Goal: Transaction & Acquisition: Purchase product/service

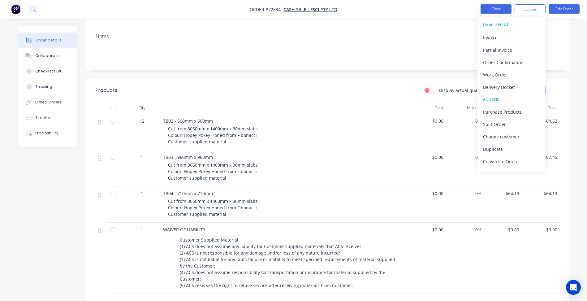
scroll to position [93, 0]
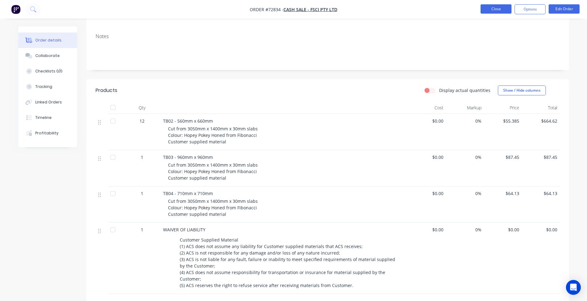
click at [489, 8] on button "Close" at bounding box center [495, 8] width 31 height 9
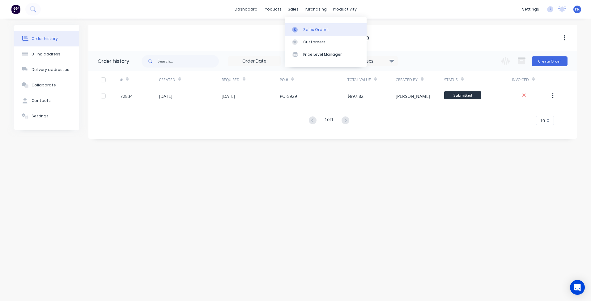
click at [303, 28] on link "Sales Orders" at bounding box center [326, 29] width 82 height 12
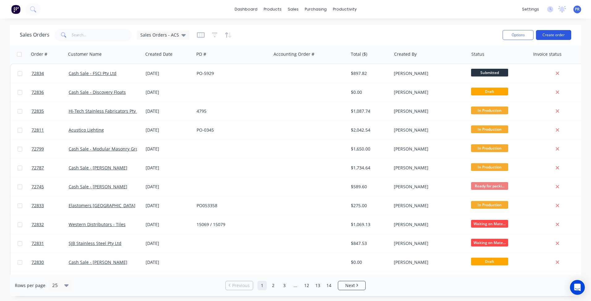
click at [550, 33] on button "Create order" at bounding box center [553, 35] width 35 height 10
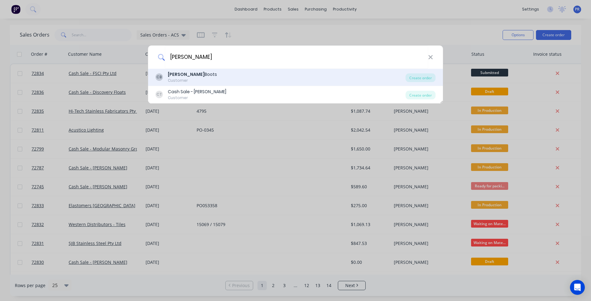
type input "[PERSON_NAME]"
click at [212, 75] on div "[PERSON_NAME] Customer" at bounding box center [281, 77] width 250 height 12
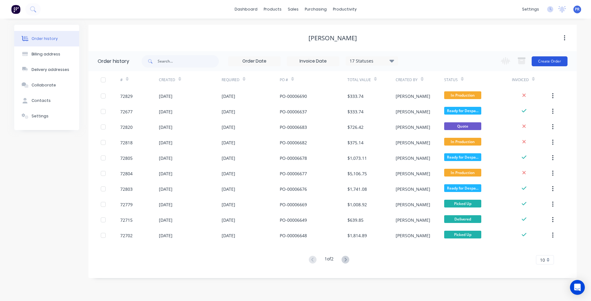
click at [550, 63] on button "Create Order" at bounding box center [550, 61] width 36 height 10
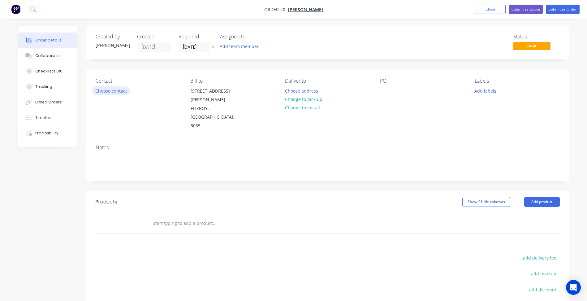
click at [123, 92] on button "Choose contact" at bounding box center [111, 90] width 38 height 8
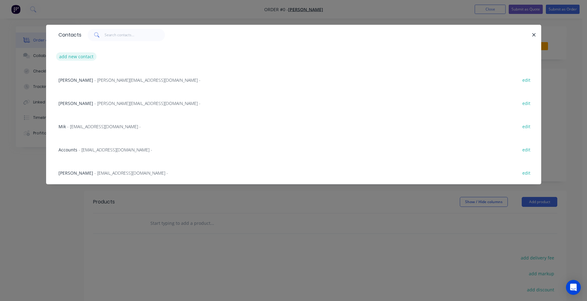
click at [82, 59] on button "add new contact" at bounding box center [76, 56] width 41 height 8
select select "AU"
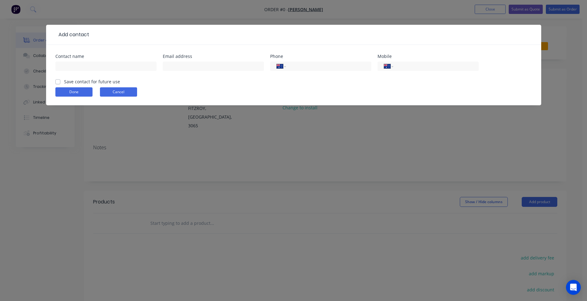
click at [117, 90] on button "Cancel" at bounding box center [118, 91] width 37 height 9
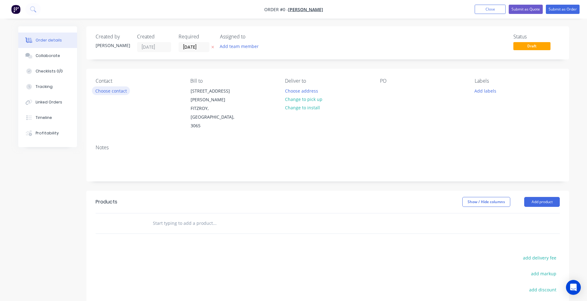
click at [110, 89] on button "Choose contact" at bounding box center [111, 90] width 38 height 8
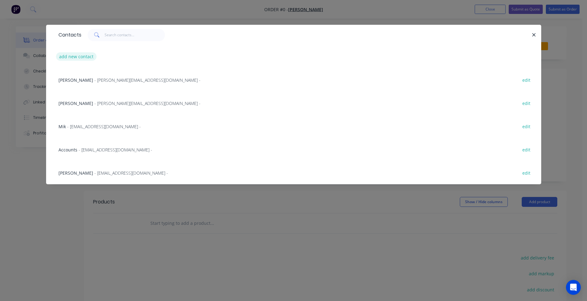
click at [70, 55] on button "add new contact" at bounding box center [76, 56] width 41 height 8
select select "AU"
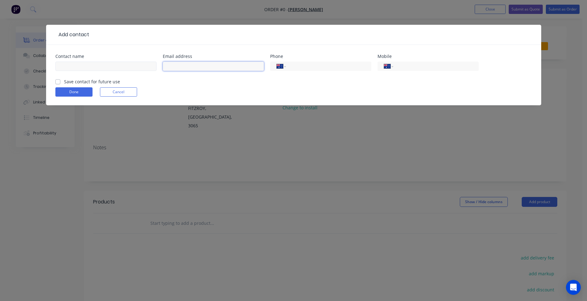
drag, startPoint x: 180, startPoint y: 66, endPoint x: 150, endPoint y: 66, distance: 29.7
click at [180, 66] on input "text" at bounding box center [213, 66] width 101 height 9
paste input "[PERSON_NAME][EMAIL_ADDRESS][DOMAIN_NAME]"
type input "[PERSON_NAME][EMAIL_ADDRESS][DOMAIN_NAME]"
drag, startPoint x: 105, startPoint y: 66, endPoint x: 108, endPoint y: 69, distance: 4.4
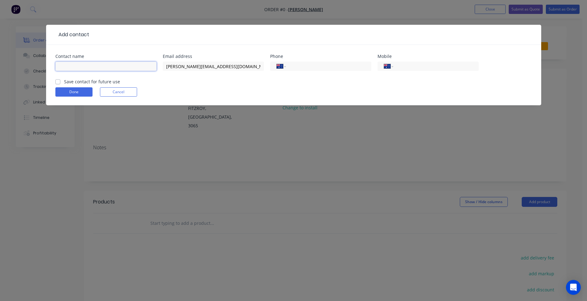
click at [105, 66] on input "text" at bounding box center [105, 66] width 101 height 9
type input "[PERSON_NAME]"
click at [304, 68] on input "tel" at bounding box center [327, 66] width 74 height 7
type input "[PHONE_NUMBER]"
click at [405, 68] on input "tel" at bounding box center [434, 66] width 74 height 7
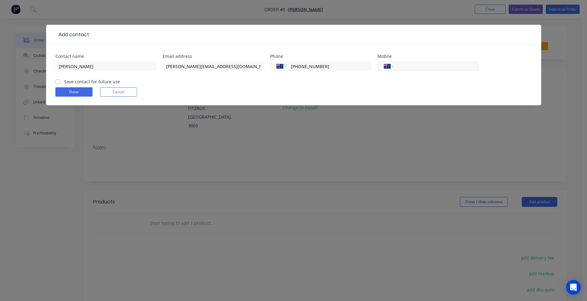
type input "0"
click at [84, 82] on label "Save contact for future use" at bounding box center [92, 81] width 56 height 6
click at [60, 82] on input "Save contact for future use" at bounding box center [57, 81] width 5 height 6
checkbox input "true"
click at [75, 93] on button "Done" at bounding box center [73, 91] width 37 height 9
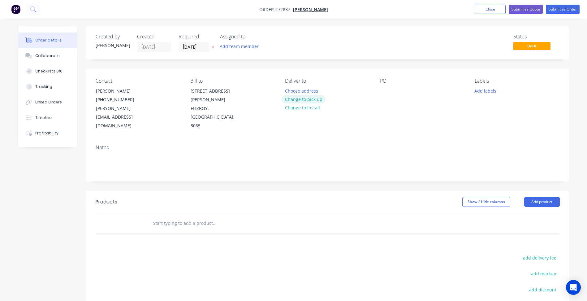
click at [307, 102] on button "Change to pick up" at bounding box center [303, 99] width 44 height 8
click at [192, 46] on input "[DATE]" at bounding box center [194, 46] width 30 height 9
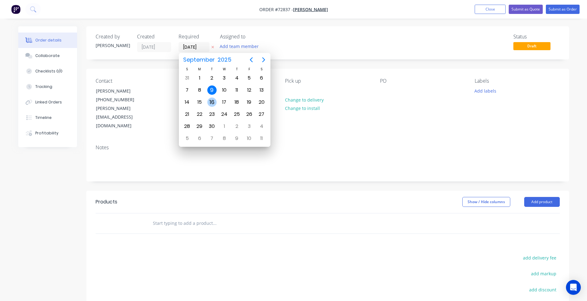
click at [208, 100] on div "16" at bounding box center [211, 101] width 9 height 9
type input "[DATE]"
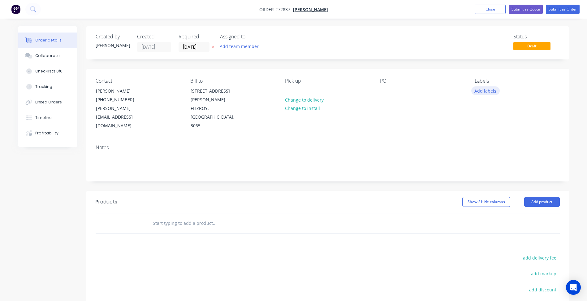
click at [492, 89] on button "Add labels" at bounding box center [485, 90] width 28 height 8
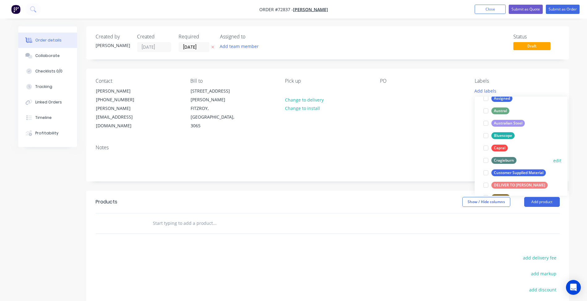
scroll to position [93, 0]
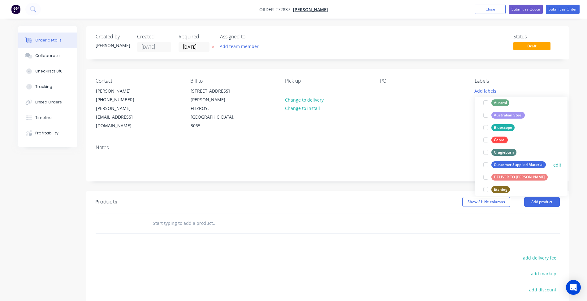
click at [485, 164] on div at bounding box center [485, 164] width 12 height 12
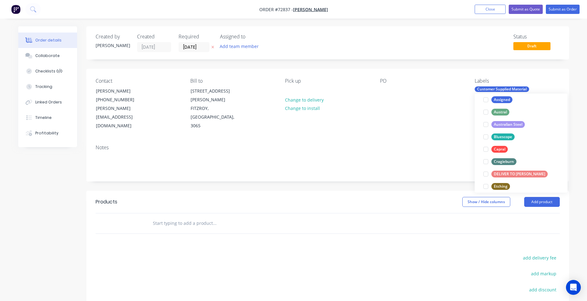
scroll to position [0, 0]
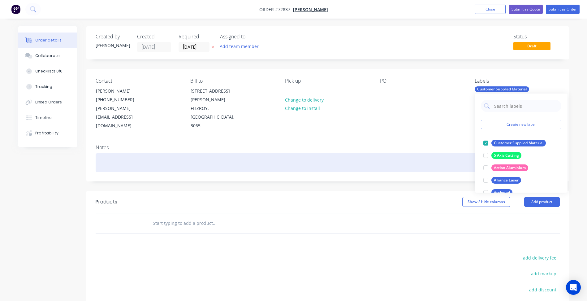
click at [423, 153] on div at bounding box center [328, 162] width 464 height 19
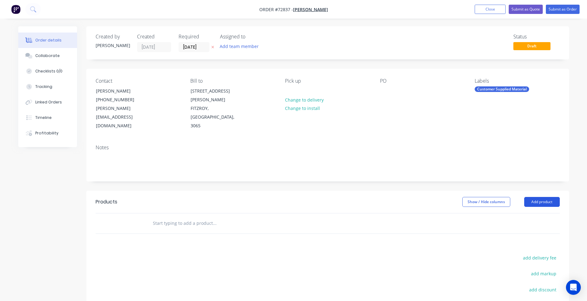
click at [548, 197] on button "Add product" at bounding box center [542, 202] width 36 height 10
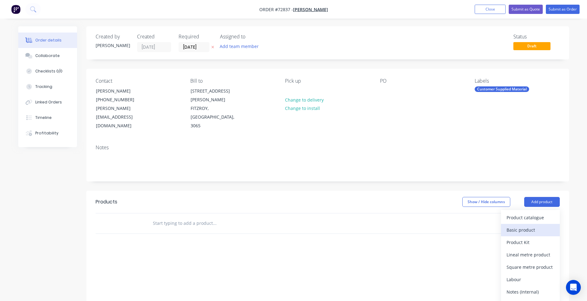
click at [530, 224] on button "Basic product" at bounding box center [530, 230] width 59 height 12
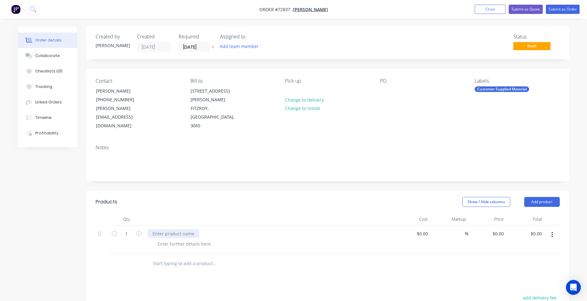
click at [176, 229] on div at bounding box center [174, 233] width 52 height 9
click at [174, 229] on div at bounding box center [174, 233] width 52 height 9
click at [186, 239] on div at bounding box center [183, 243] width 63 height 9
click at [174, 239] on div at bounding box center [183, 243] width 63 height 9
drag, startPoint x: 186, startPoint y: 217, endPoint x: 146, endPoint y: 219, distance: 40.3
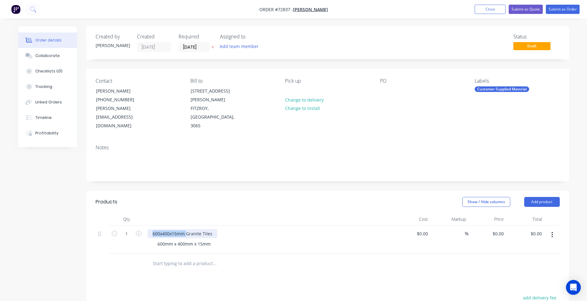
click at [146, 225] on div "600x400x15mm Granite Tiles 600mm x 400mm x 15mm" at bounding box center [268, 239] width 247 height 28
click at [214, 239] on div "600mm x 400mm x 15mm" at bounding box center [183, 243] width 63 height 9
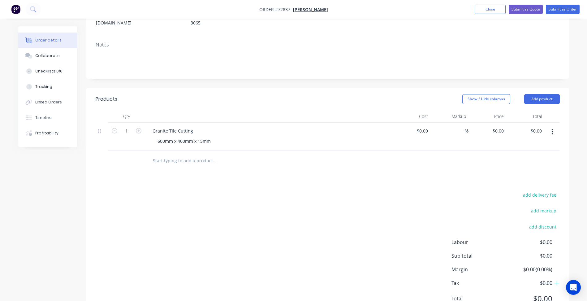
scroll to position [113, 0]
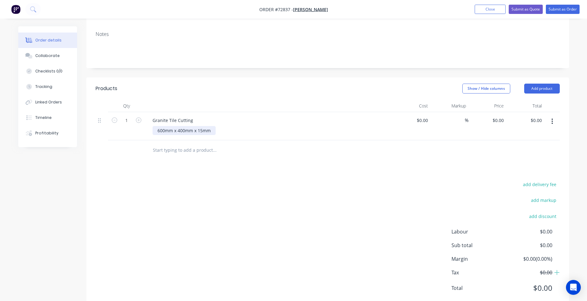
drag, startPoint x: 216, startPoint y: 115, endPoint x: 209, endPoint y: 115, distance: 6.5
click at [211, 126] on div "600mm x 400mm x 15mm" at bounding box center [271, 130] width 238 height 9
drag, startPoint x: 209, startPoint y: 114, endPoint x: 222, endPoint y: 113, distance: 13.1
click at [209, 126] on div "600mm x 400mm x 15mm" at bounding box center [183, 130] width 63 height 9
click at [205, 126] on div "600mm x 400mm x 15mm" at bounding box center [183, 130] width 63 height 9
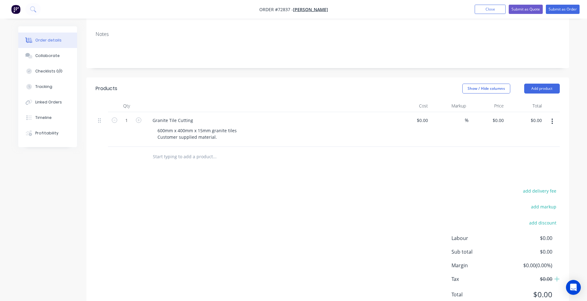
click at [159, 126] on div "Granite Tile Cutting 600mm x 400mm x 15mm granite tiles Customer supplied mater…" at bounding box center [268, 129] width 247 height 35
click at [182, 126] on div "Granite Tile Cutting 600mm x 400mm x 15mm granite tiles Customer supplied mater…" at bounding box center [268, 129] width 247 height 35
click at [221, 126] on div "600mm x 400mm x 15mm granite tiles Customer supplied material." at bounding box center [196, 133] width 89 height 15
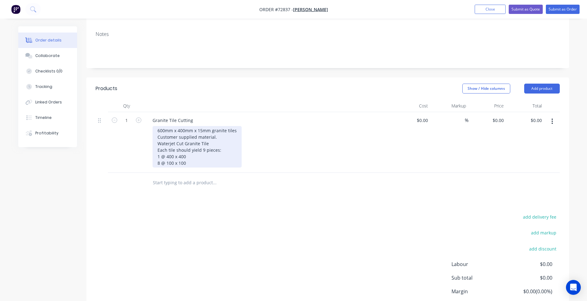
click at [158, 140] on div "600mm x 400mm x 15mm granite tiles Customer supplied material. Waterjet Cut Gra…" at bounding box center [196, 146] width 89 height 41
click at [157, 126] on div "600mm x 400mm x 15mm granite tiles Customer supplied material. Waterjet Cut Gra…" at bounding box center [196, 146] width 89 height 41
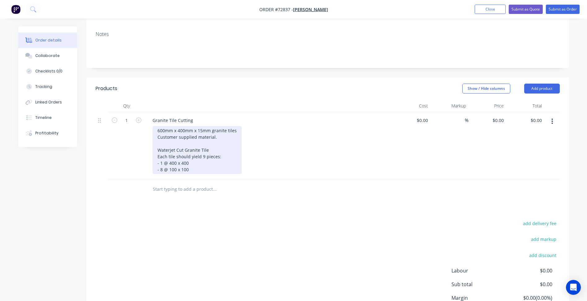
click at [194, 156] on div "600mm x 400mm x 15mm granite tiles Customer supplied material. Waterjet Cut Gra…" at bounding box center [196, 150] width 89 height 48
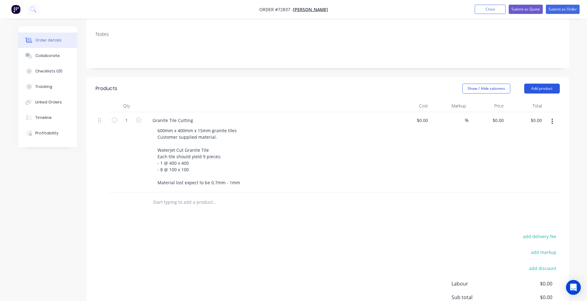
click at [540, 84] on button "Add product" at bounding box center [542, 89] width 36 height 10
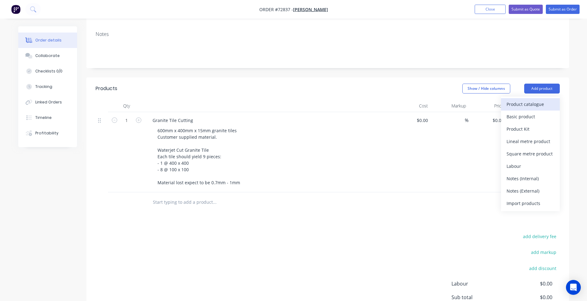
click at [527, 100] on div "Product catalogue" at bounding box center [530, 104] width 48 height 9
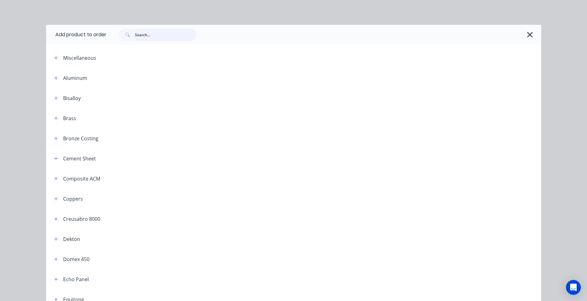
click at [146, 36] on input "text" at bounding box center [165, 34] width 61 height 12
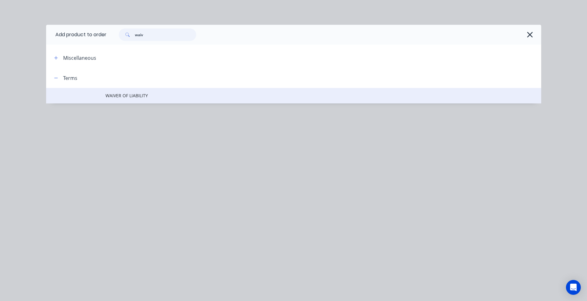
type input "waiv"
click at [150, 88] on td "WAIVER OF LIABILITY" at bounding box center [323, 95] width 436 height 15
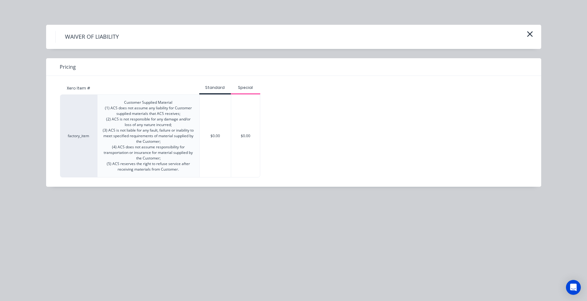
click at [218, 101] on div "$0.00" at bounding box center [215, 136] width 31 height 82
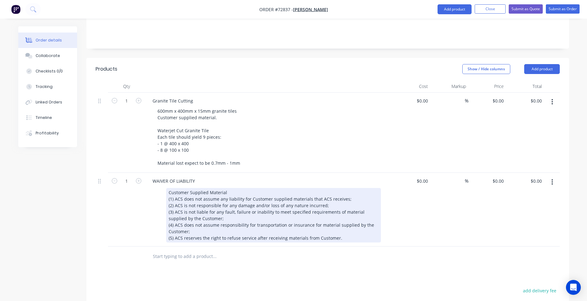
scroll to position [206, 0]
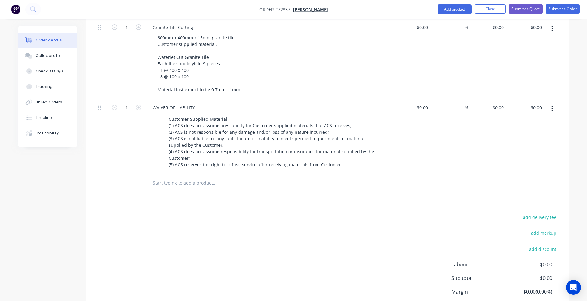
click at [293, 229] on div "add delivery fee add markup add discount Labour $0.00 Sub total $0.00 Margin $0…" at bounding box center [328, 272] width 464 height 119
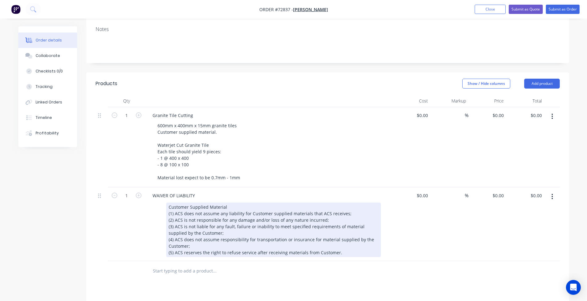
scroll to position [113, 0]
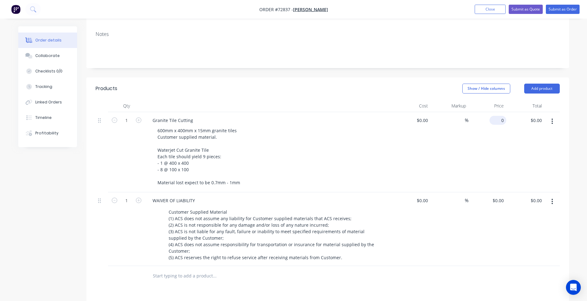
click at [499, 116] on div "0 $0.00" at bounding box center [497, 120] width 17 height 9
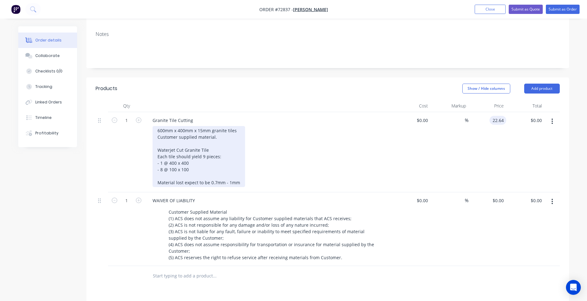
type input "$22.64"
click at [204, 157] on div "600mm x 400mm x 15mm granite tiles Customer supplied material. Waterjet Cut Gra…" at bounding box center [198, 156] width 92 height 61
click at [238, 166] on div "600mm x 400mm x 15mm granite tiles Customer supplied material. Waterjet Cut Gra…" at bounding box center [198, 156] width 92 height 61
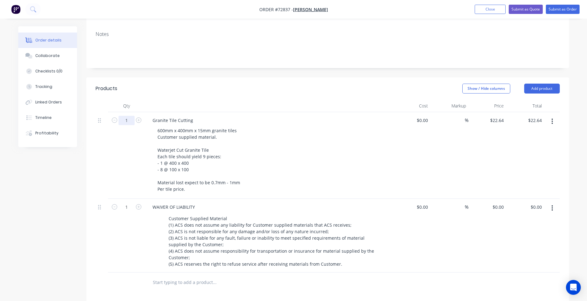
click at [131, 116] on input "1" at bounding box center [126, 120] width 16 height 9
click at [500, 112] on div "$22.64 $22.64" at bounding box center [487, 155] width 38 height 87
click at [499, 116] on input "22.64" at bounding box center [497, 120] width 17 height 9
type input "$54.34"
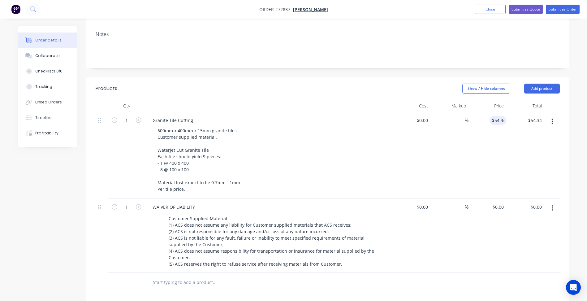
click at [135, 116] on button "button" at bounding box center [139, 119] width 8 height 6
type input "2"
type input "$108.68"
click at [128, 116] on input "2" at bounding box center [126, 120] width 16 height 9
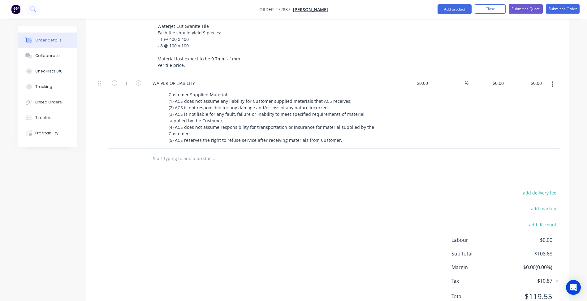
type input "100"
type input "$5,434.00"
click at [245, 212] on div "add delivery fee add markup add discount Labour $0.00 Sub total $108.68 Margin …" at bounding box center [328, 247] width 464 height 119
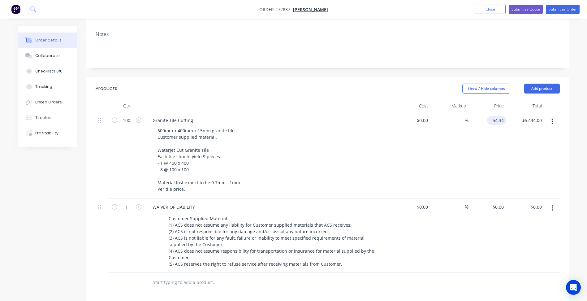
click at [495, 116] on input "54.34" at bounding box center [497, 120] width 17 height 9
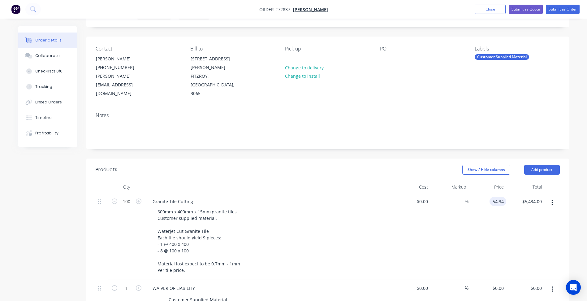
scroll to position [0, 0]
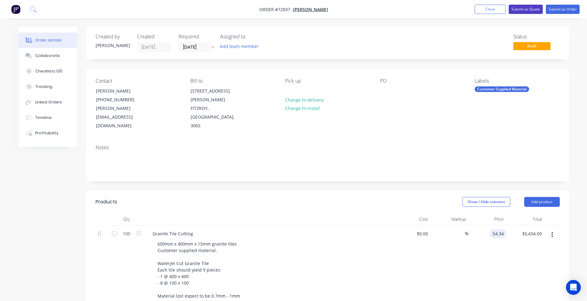
type input "$54.34"
click at [522, 11] on button "Submit as Quote" at bounding box center [526, 9] width 34 height 9
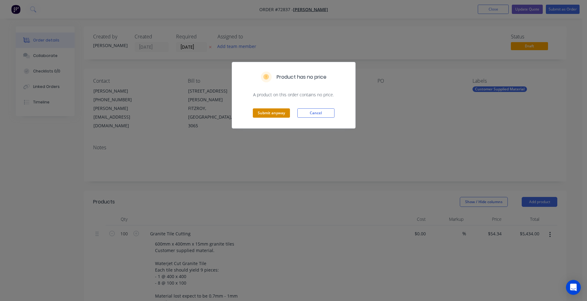
click at [283, 112] on button "Submit anyway" at bounding box center [271, 112] width 37 height 9
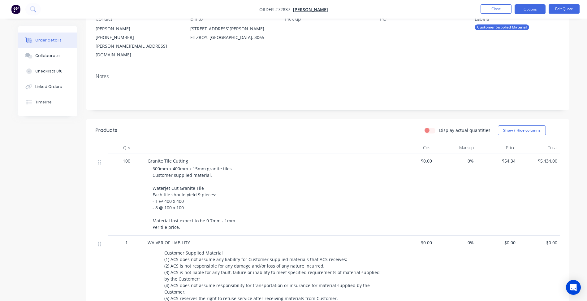
scroll to position [62, 0]
click at [372, 119] on header "Products Display actual quantities Show / Hide columns" at bounding box center [327, 130] width 483 height 22
click at [533, 9] on button "Options" at bounding box center [529, 9] width 31 height 10
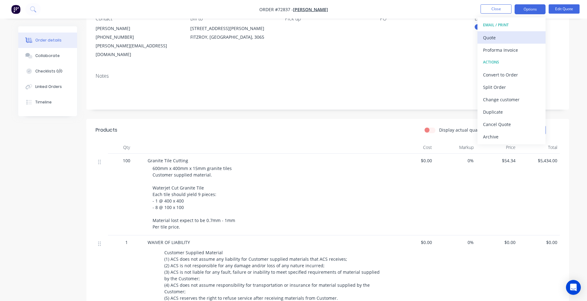
click at [498, 40] on div "Quote" at bounding box center [511, 37] width 57 height 9
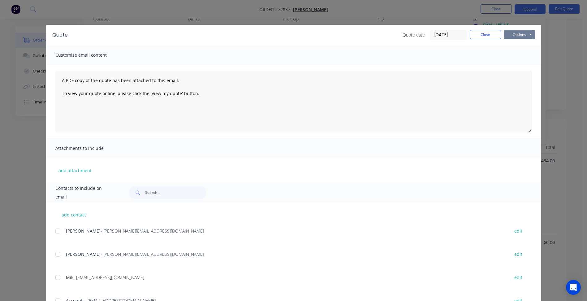
click at [517, 37] on button "Options" at bounding box center [519, 34] width 31 height 9
click at [522, 43] on button "Preview" at bounding box center [524, 46] width 40 height 10
click at [519, 35] on button "Options" at bounding box center [519, 34] width 31 height 9
click at [483, 34] on button "Close" at bounding box center [485, 34] width 31 height 9
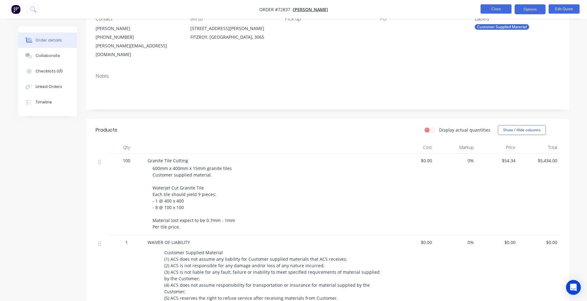
click at [491, 10] on button "Close" at bounding box center [495, 8] width 31 height 9
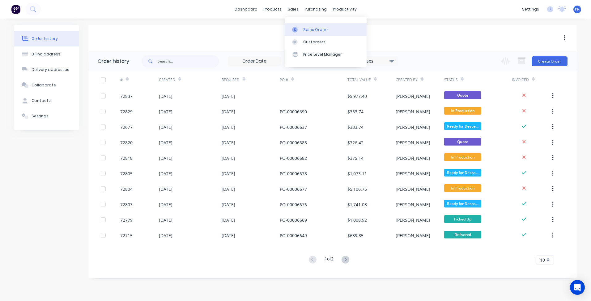
click at [313, 28] on div "Sales Orders" at bounding box center [315, 30] width 25 height 6
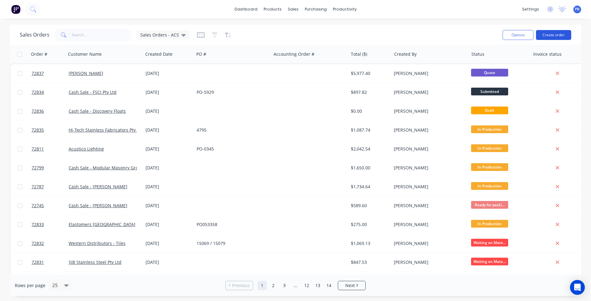
click at [556, 36] on button "Create order" at bounding box center [553, 35] width 35 height 10
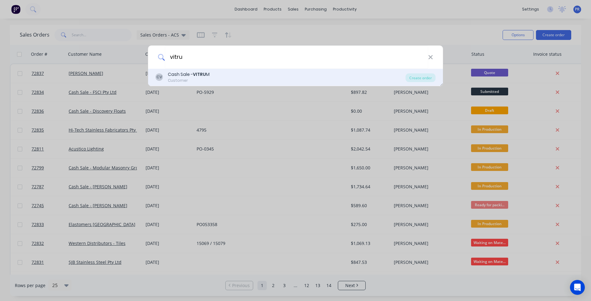
type input "vitru"
click at [247, 77] on div "CV Cash Sale - VITRU M Customer" at bounding box center [281, 77] width 250 height 12
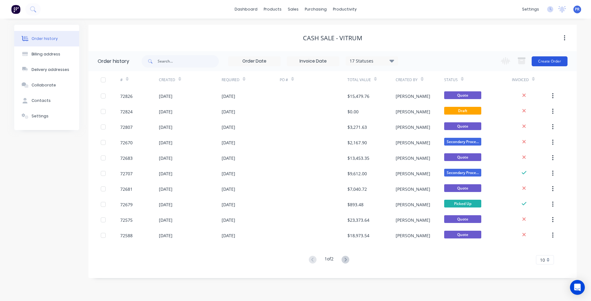
click at [556, 62] on button "Create Order" at bounding box center [550, 61] width 36 height 10
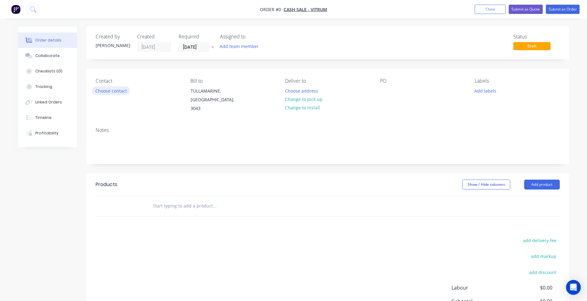
click at [111, 92] on button "Choose contact" at bounding box center [111, 90] width 38 height 8
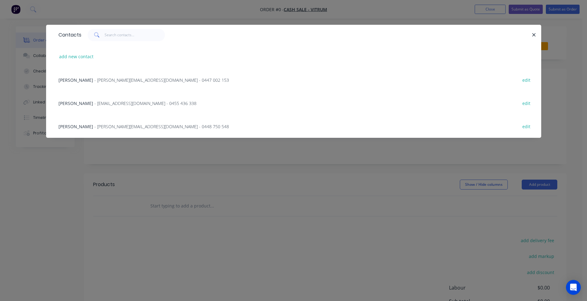
click at [104, 81] on span "- [PERSON_NAME][EMAIL_ADDRESS][DOMAIN_NAME] - 0447 002 153" at bounding box center [161, 80] width 135 height 6
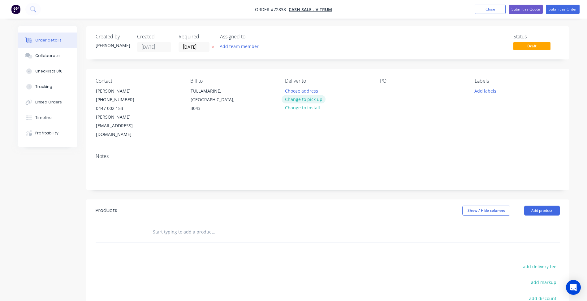
click at [302, 101] on button "Change to pick up" at bounding box center [303, 99] width 44 height 8
click at [537, 205] on button "Add product" at bounding box center [542, 210] width 36 height 10
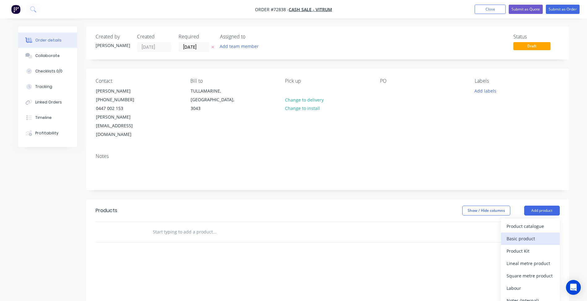
click at [518, 234] on div "Basic product" at bounding box center [530, 238] width 48 height 9
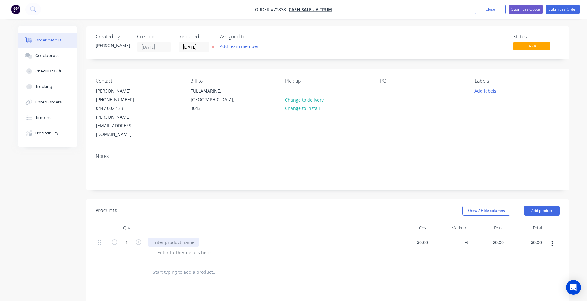
click at [175, 238] on div at bounding box center [174, 242] width 52 height 9
click at [180, 238] on div at bounding box center [174, 242] width 52 height 9
click at [171, 238] on div at bounding box center [174, 242] width 52 height 9
paste div
drag, startPoint x: 172, startPoint y: 234, endPoint x: 161, endPoint y: 234, distance: 10.5
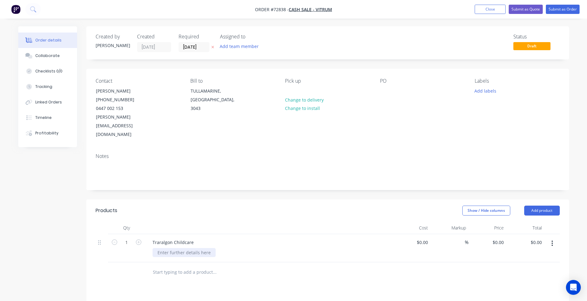
click at [171, 248] on div at bounding box center [183, 252] width 63 height 9
click at [167, 248] on div at bounding box center [183, 252] width 63 height 9
paste div
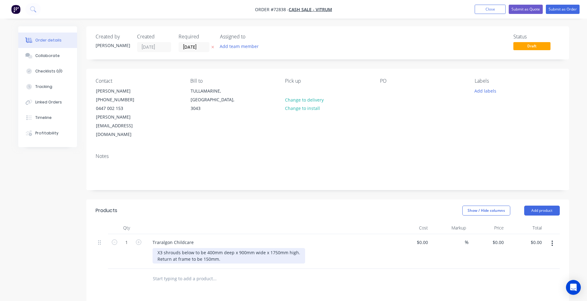
click at [233, 248] on div "X3 shrouds below to be 400mm deep x 900mm wide x 1750mm high. Return at frame t…" at bounding box center [228, 255] width 152 height 15
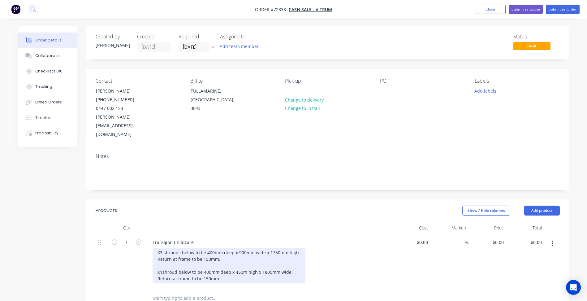
click at [161, 256] on div "X3 shrouds below to be 400mm deep x 900mm wide x 1750mm high. Return at frame t…" at bounding box center [228, 265] width 152 height 35
click at [162, 256] on div "X3 shrouds below to be 400mm deep x 900mm wide x 1750mm high. Return at frame t…" at bounding box center [228, 265] width 152 height 35
click at [157, 248] on div "X3 shrouds below to be 400mm deep x 900mm wide x 1750mm high. Return at frame t…" at bounding box center [228, 265] width 152 height 35
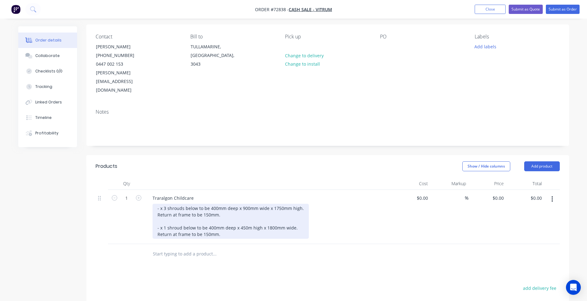
scroll to position [62, 0]
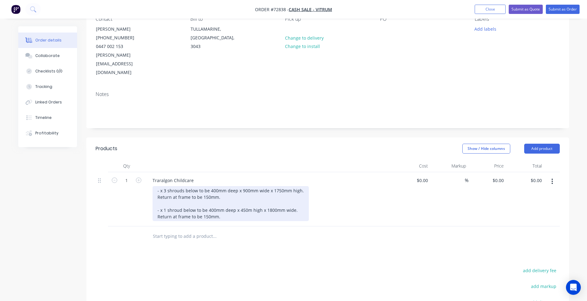
click at [222, 198] on div "- x 3 shrouds below to be 400mm deep x 900mm wide x 1750mm high. Return at fram…" at bounding box center [230, 203] width 156 height 35
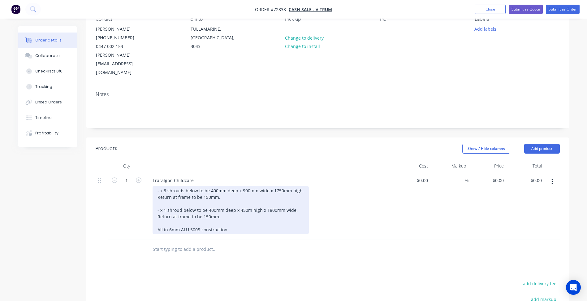
click at [237, 212] on div "- x 3 shrouds below to be 400mm deep x 900mm wide x 1750mm high. Return at fram…" at bounding box center [230, 210] width 156 height 48
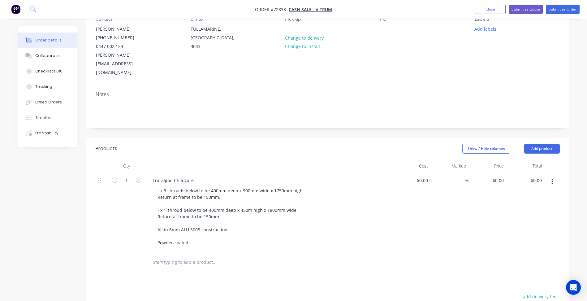
click at [554, 137] on header "Products Show / Hide columns Add product" at bounding box center [327, 148] width 483 height 22
click at [551, 144] on button "Add product" at bounding box center [542, 149] width 36 height 10
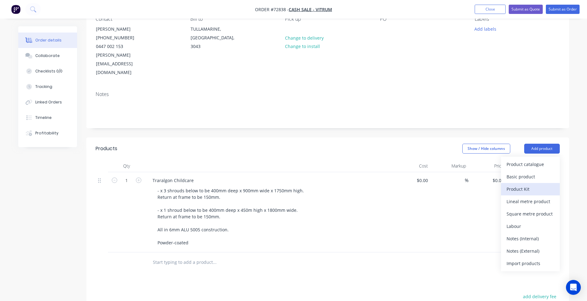
click at [531, 184] on div "Product Kit" at bounding box center [530, 188] width 48 height 9
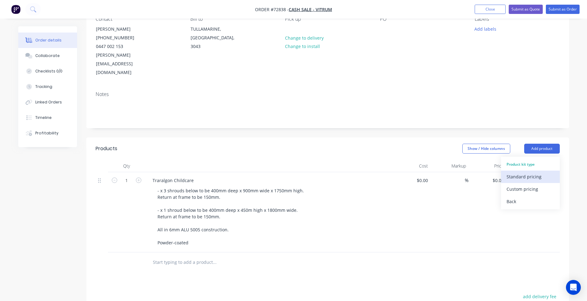
click at [537, 172] on div "Standard pricing" at bounding box center [530, 176] width 48 height 9
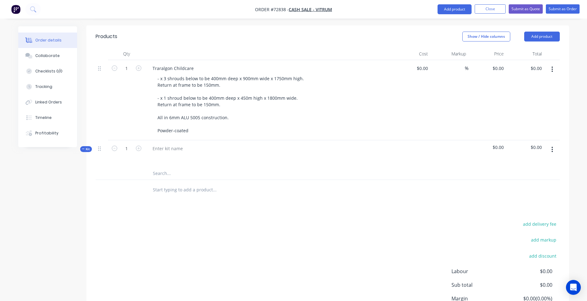
scroll to position [186, 0]
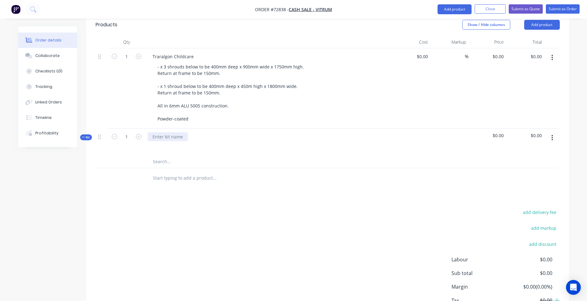
click at [169, 132] on div at bounding box center [168, 136] width 40 height 9
click at [553, 134] on icon "button" at bounding box center [552, 137] width 2 height 7
drag, startPoint x: 172, startPoint y: 136, endPoint x: 163, endPoint y: 144, distance: 12.5
click at [172, 136] on div "Shrouds" at bounding box center [268, 141] width 247 height 27
click at [163, 155] on input "text" at bounding box center [214, 161] width 124 height 12
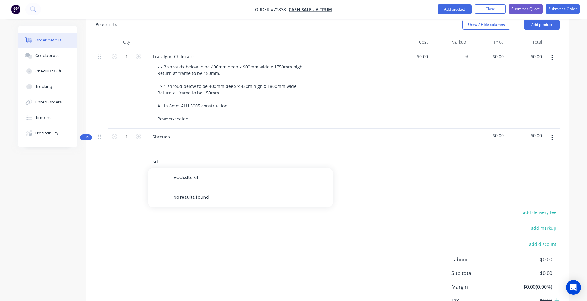
type input "s"
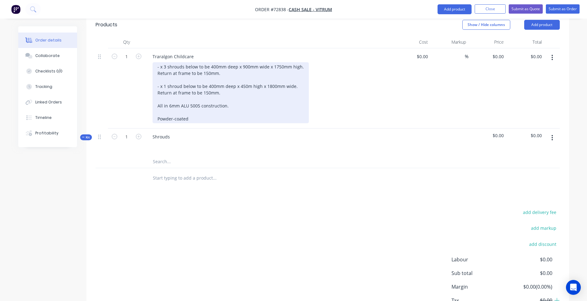
click at [176, 62] on div "- x 3 shrouds below to be 400mm deep x 900mm wide x 1750mm high. Return at fram…" at bounding box center [230, 92] width 156 height 61
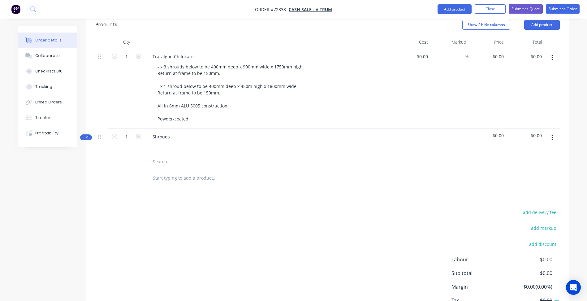
click at [159, 155] on input "text" at bounding box center [214, 161] width 124 height 12
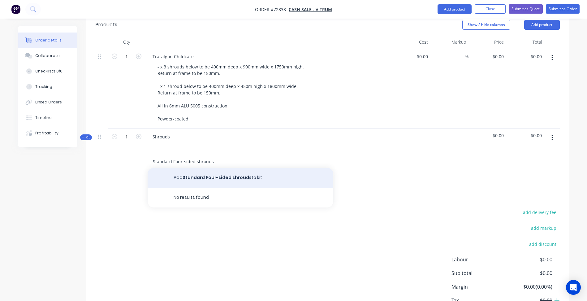
type input "Standard Four-sided shrouds"
click at [212, 168] on button "Add Standard Four-sided shrouds to kit" at bounding box center [241, 178] width 186 height 20
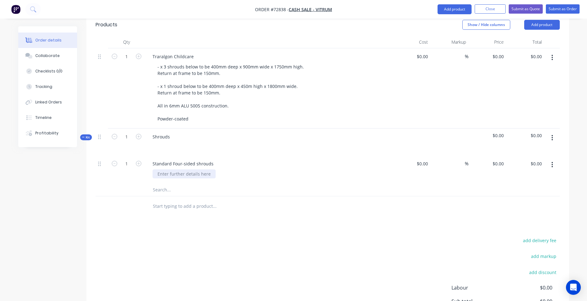
click at [183, 169] on div at bounding box center [183, 173] width 63 height 9
click at [175, 128] on div "Shrouds" at bounding box center [268, 141] width 247 height 27
click at [174, 128] on div "Shrouds" at bounding box center [268, 141] width 247 height 27
click at [170, 132] on div "Shrouds" at bounding box center [161, 136] width 27 height 9
click at [176, 52] on div "Traralgon Childcare" at bounding box center [173, 56] width 51 height 9
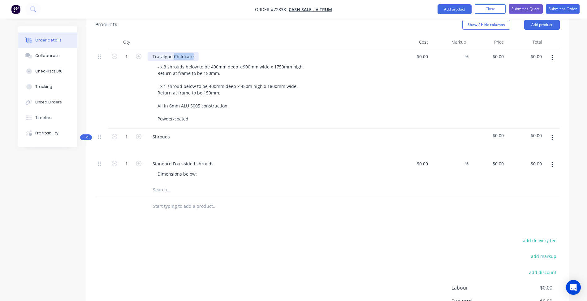
click at [176, 52] on div "Traralgon Childcare" at bounding box center [173, 56] width 51 height 9
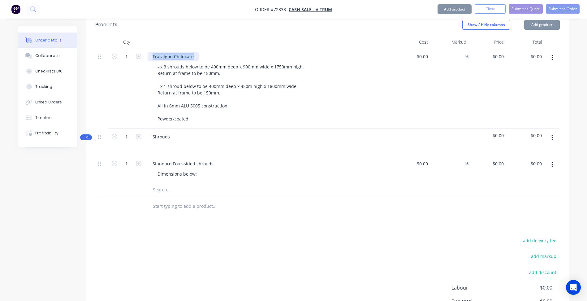
click at [176, 52] on div "Traralgon Childcare" at bounding box center [173, 56] width 51 height 9
copy div "Traralgon Childcare"
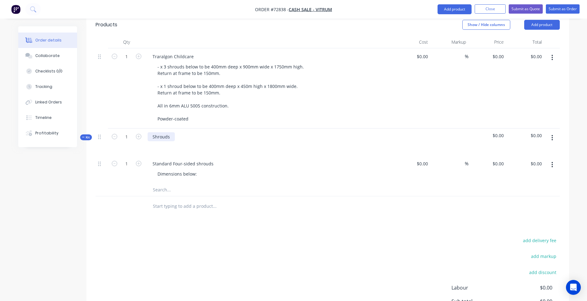
click at [165, 132] on div "Shrouds" at bounding box center [161, 136] width 27 height 9
click at [165, 183] on input "text" at bounding box center [214, 189] width 124 height 12
click at [185, 169] on div "Dimensions below:" at bounding box center [176, 173] width 49 height 9
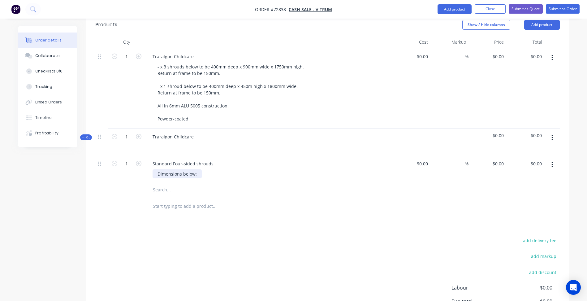
click at [197, 169] on div "Dimensions below:" at bounding box center [176, 173] width 49 height 9
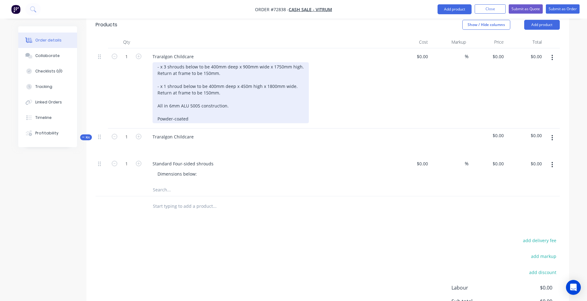
click at [229, 62] on div "- x 3 shrouds below to be 400mm deep x 900mm wide x 1750mm high. Return at fram…" at bounding box center [230, 92] width 156 height 61
drag, startPoint x: 183, startPoint y: 47, endPoint x: 208, endPoint y: 51, distance: 26.0
click at [208, 62] on div "- x 3 shrouds below to be 400mm deep x 900mm wide x 1750mm high. Return at fram…" at bounding box center [230, 92] width 156 height 61
copy div "400mm deep x 900mm wide x 1750mm high. Return at frame to be 150mm."
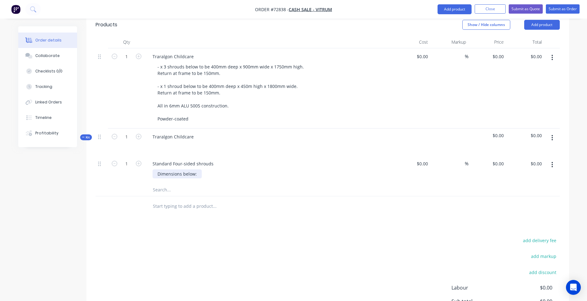
click at [198, 169] on div "Dimensions below:" at bounding box center [176, 173] width 49 height 9
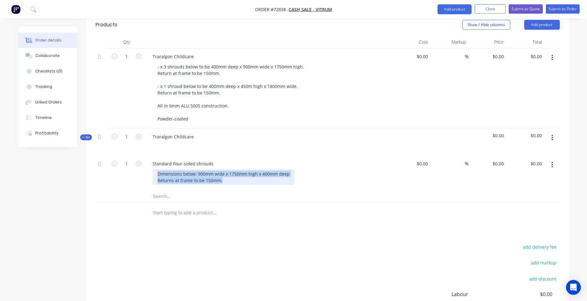
drag, startPoint x: 223, startPoint y: 165, endPoint x: 122, endPoint y: 156, distance: 101.6
click at [123, 156] on div "1 Standard Four-sided shrouds Dimensions below: 900mm wide x 1750mm high x 400m…" at bounding box center [328, 172] width 464 height 35
copy div "Dimensions below: 900mm wide x 1750mm high x 400mm deep Returns at frame to be …"
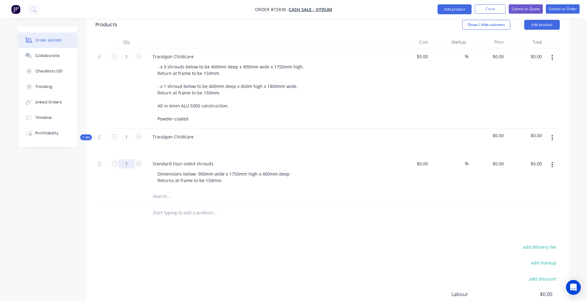
click at [128, 159] on input "1" at bounding box center [126, 163] width 16 height 9
type input "3"
click at [247, 243] on div "add delivery fee add markup add discount Labour $0.00 Sub total $0.00 Margin $0…" at bounding box center [328, 302] width 464 height 119
click at [552, 134] on icon "button" at bounding box center [552, 137] width 2 height 7
click at [520, 199] on div "Delete" at bounding box center [530, 203] width 48 height 9
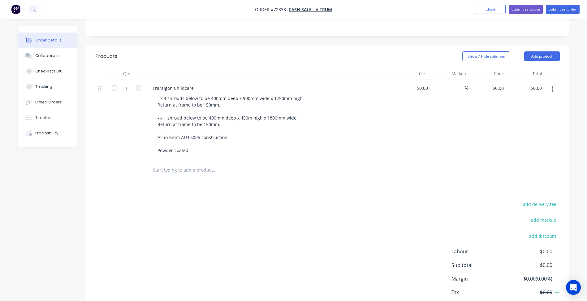
scroll to position [143, 0]
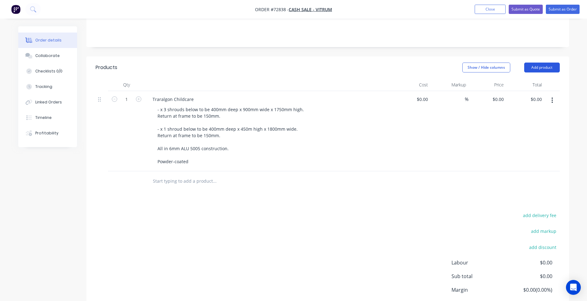
click at [545, 62] on button "Add product" at bounding box center [542, 67] width 36 height 10
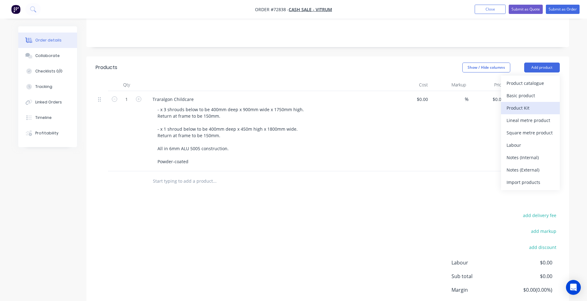
click at [526, 103] on div "Product Kit" at bounding box center [530, 107] width 48 height 9
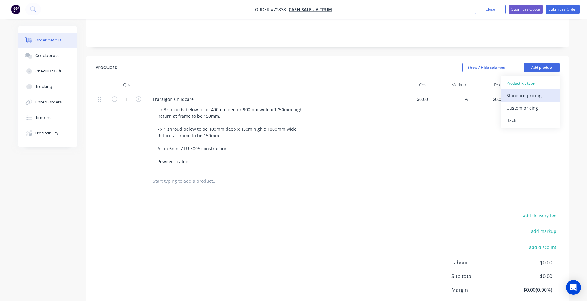
click at [531, 91] on div "Standard pricing" at bounding box center [530, 95] width 48 height 9
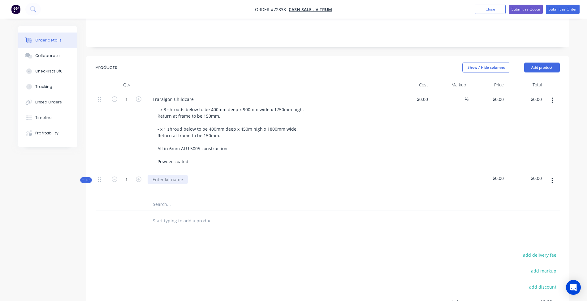
click at [172, 175] on div at bounding box center [168, 179] width 40 height 9
click at [158, 198] on input "text" at bounding box center [214, 204] width 124 height 12
type input "s"
drag, startPoint x: 161, startPoint y: 162, endPoint x: 122, endPoint y: 161, distance: 38.4
click at [127, 171] on div "Kit 1 shr $0.00 $0.00" at bounding box center [328, 184] width 464 height 27
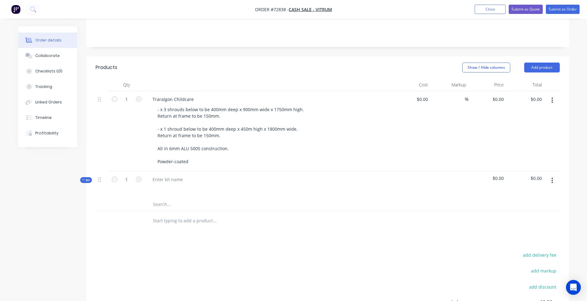
click at [550, 175] on button "button" at bounding box center [552, 180] width 15 height 11
click at [514, 242] on div "Delete" at bounding box center [530, 246] width 48 height 9
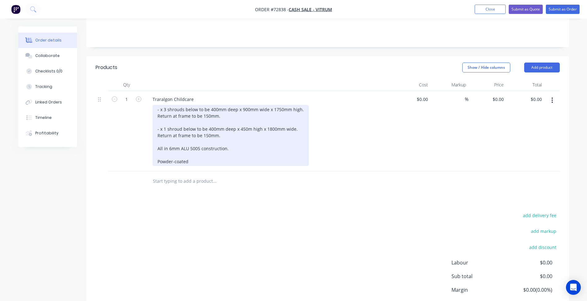
click at [160, 105] on div "- x 3 shrouds below to be 400mm deep x 900mm wide x 1750mm high. Return at fram…" at bounding box center [230, 135] width 156 height 61
click at [195, 145] on div "- x 3 shrouds below to be 400mm deep x 900mm wide x 1750mm high. Return at fram…" at bounding box center [230, 135] width 156 height 61
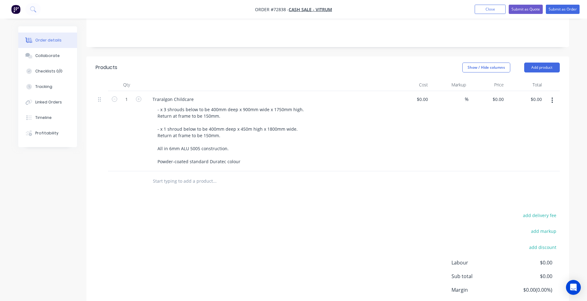
click at [261, 211] on div "add delivery fee add markup add discount Labour $0.00 Sub total $0.00 Margin $0…" at bounding box center [328, 270] width 464 height 119
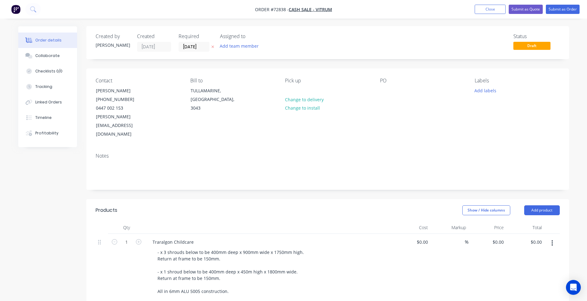
scroll to position [0, 0]
click at [278, 11] on span "Order #72838 -" at bounding box center [272, 9] width 34 height 6
copy span "72838"
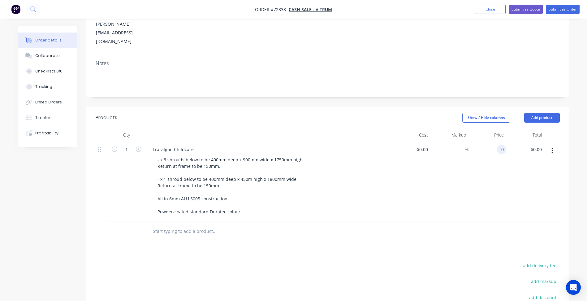
click at [498, 145] on div "0 0" at bounding box center [501, 149] width 10 height 9
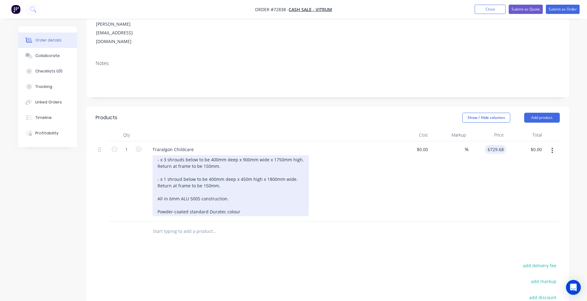
type input "$6,729.68"
click at [247, 193] on div "- x 3 shrouds below to be 400mm deep x 900mm wide x 1750mm high. Return at fram…" at bounding box center [230, 185] width 156 height 61
click at [249, 194] on div "- x 3 shrouds below to be 400mm deep x 900mm wide x 1750mm high. Return at fram…" at bounding box center [230, 185] width 156 height 61
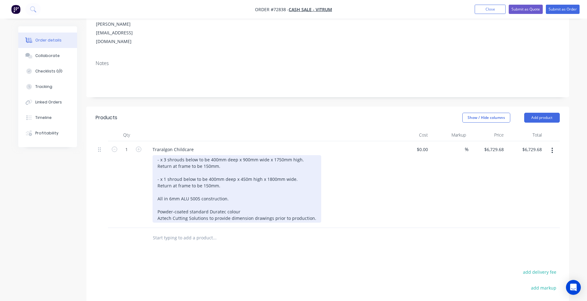
click at [157, 155] on div "- x 3 shrouds below to be 400mm deep x 900mm wide x 1750mm high. Return at fram…" at bounding box center [236, 188] width 169 height 67
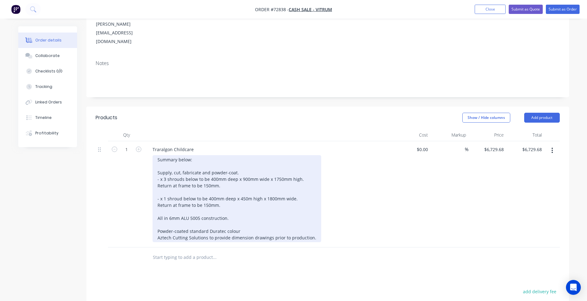
click at [250, 222] on div "Summary below: Supply, cut, fabricate and powder-coat. - x 3 shrouds below to b…" at bounding box center [236, 198] width 169 height 87
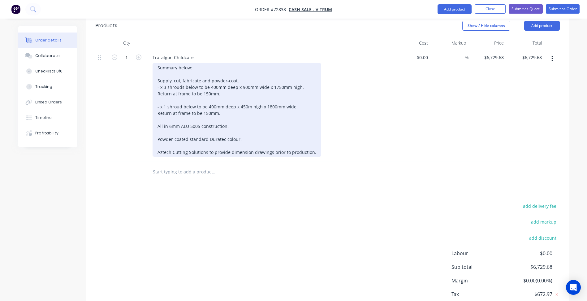
scroll to position [186, 0]
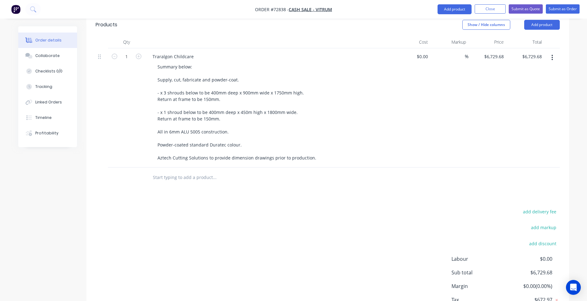
click at [253, 240] on div "add delivery fee add markup add discount Labour $0.00 Sub total $6,729.68 Margi…" at bounding box center [328, 266] width 464 height 119
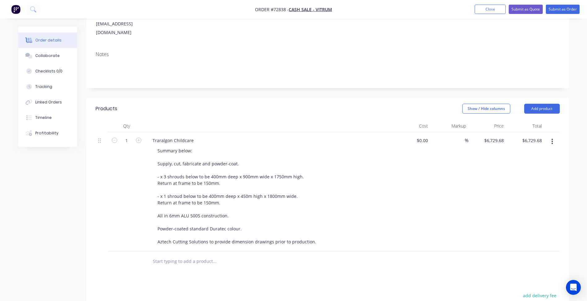
scroll to position [93, 0]
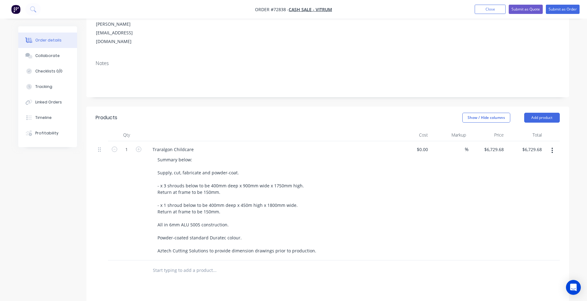
click at [552, 147] on icon "button" at bounding box center [552, 150] width 2 height 7
click at [542, 113] on button "Add product" at bounding box center [542, 118] width 36 height 10
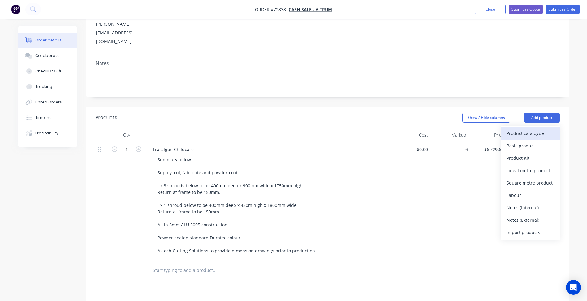
click at [528, 129] on div "Product catalogue" at bounding box center [530, 133] width 48 height 9
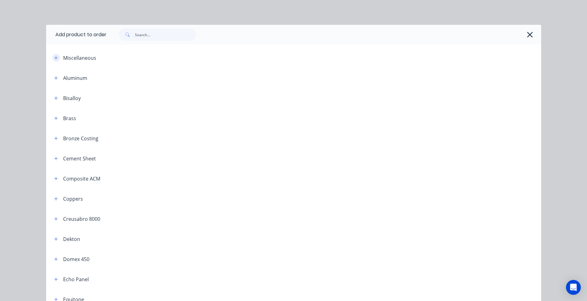
click at [54, 57] on icon "button" at bounding box center [55, 57] width 3 height 3
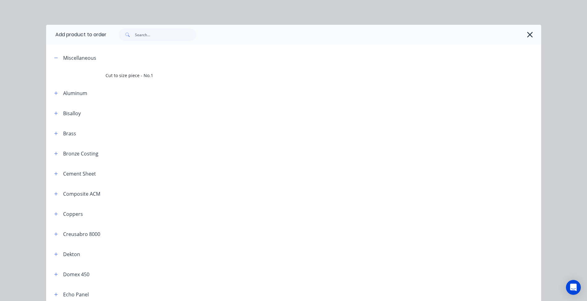
scroll to position [31, 0]
click at [95, 58] on div "Miscellaneous" at bounding box center [101, 58] width 105 height 8
click at [527, 33] on icon "button" at bounding box center [530, 35] width 6 height 6
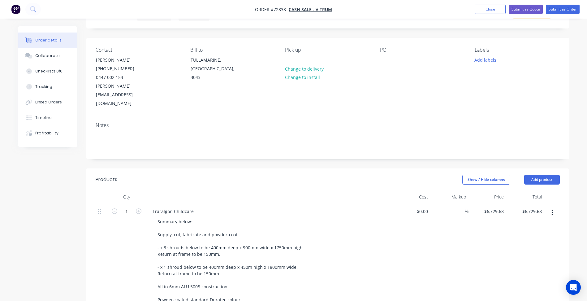
click at [543, 168] on header "Products Show / Hide columns Add product" at bounding box center [327, 179] width 483 height 22
click at [542, 174] on button "Add product" at bounding box center [542, 179] width 36 height 10
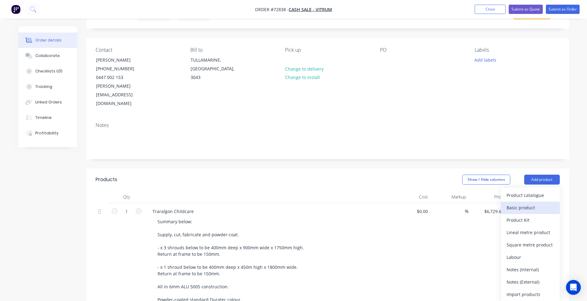
click at [519, 203] on div "Basic product" at bounding box center [530, 207] width 48 height 9
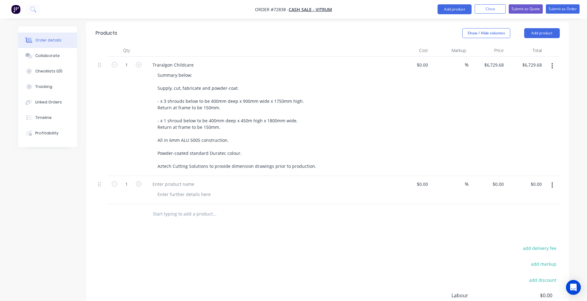
scroll to position [186, 0]
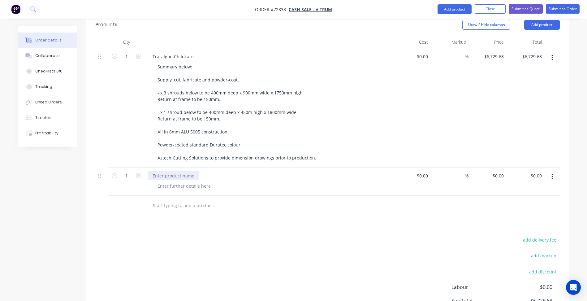
click at [193, 171] on div at bounding box center [174, 175] width 52 height 9
click at [200, 181] on div at bounding box center [183, 185] width 63 height 9
click at [171, 171] on div "Deposit Required" at bounding box center [171, 175] width 46 height 9
click at [187, 181] on div at bounding box center [183, 185] width 63 height 9
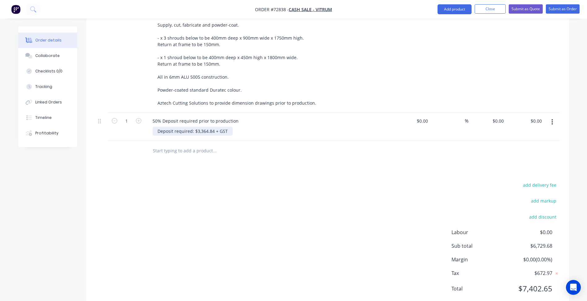
scroll to position [241, 0]
click at [247, 210] on div "add delivery fee add markup add discount Labour $0.00 Sub total $6,729.68 Margi…" at bounding box center [328, 239] width 464 height 119
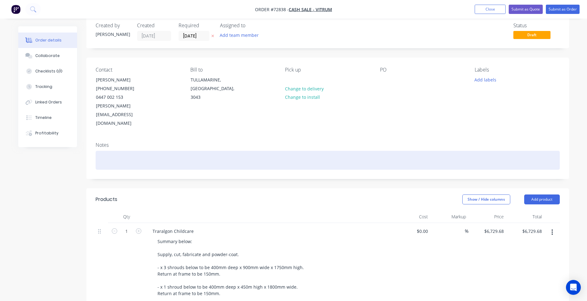
scroll to position [0, 0]
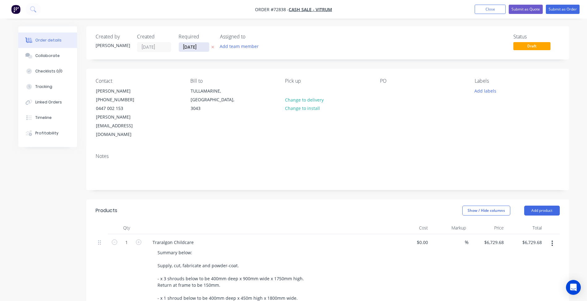
click at [197, 46] on input "[DATE]" at bounding box center [194, 46] width 30 height 9
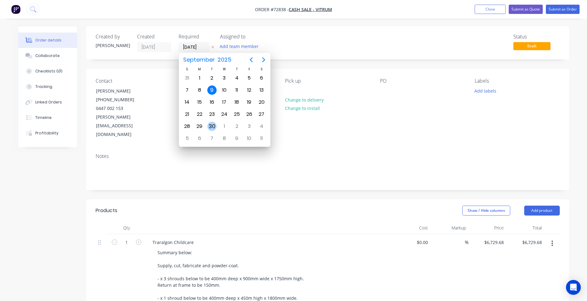
click at [214, 124] on div "30" at bounding box center [211, 126] width 9 height 9
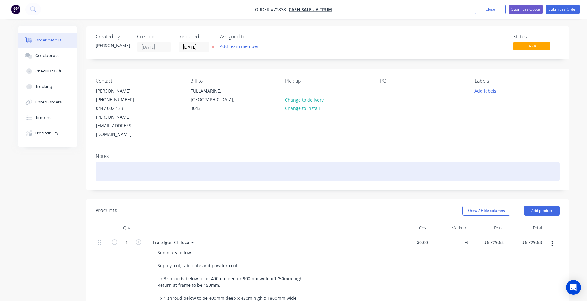
click at [287, 162] on div at bounding box center [328, 171] width 464 height 19
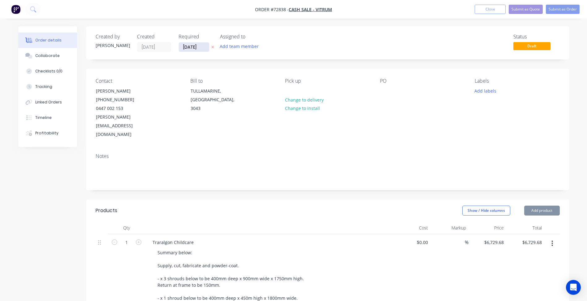
click at [196, 45] on input "[DATE]" at bounding box center [194, 46] width 30 height 9
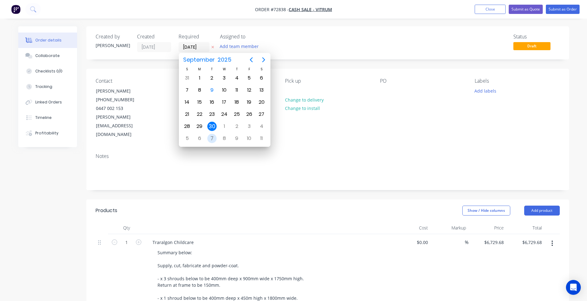
click at [213, 136] on div "7" at bounding box center [211, 138] width 9 height 9
type input "[DATE]"
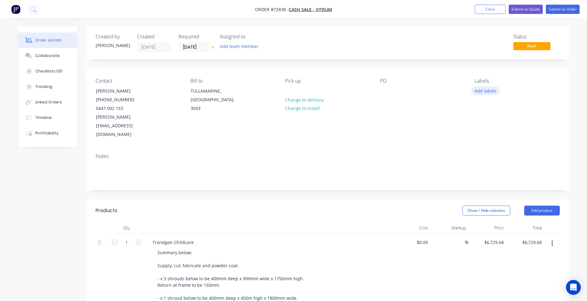
click at [491, 89] on button "Add labels" at bounding box center [485, 90] width 28 height 8
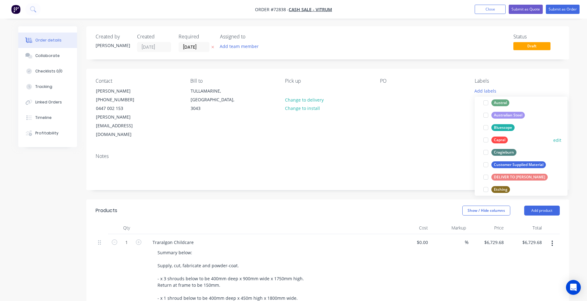
scroll to position [124, 0]
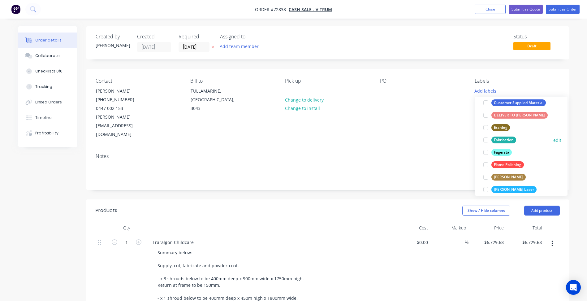
click at [485, 139] on div at bounding box center [485, 140] width 12 height 12
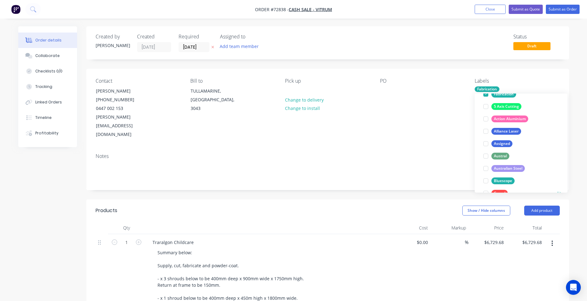
scroll to position [0, 0]
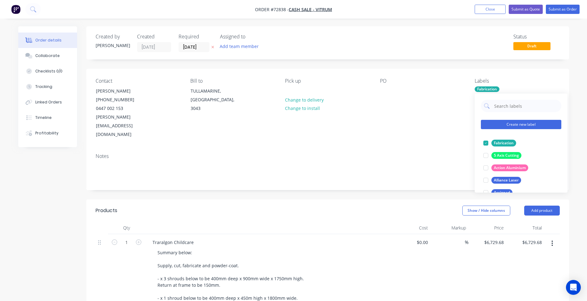
click at [500, 127] on button "Create new label" at bounding box center [521, 124] width 80 height 9
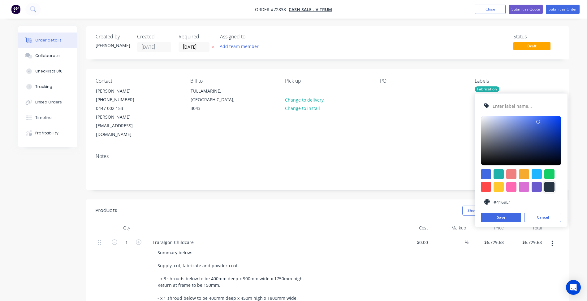
click at [549, 187] on div at bounding box center [549, 187] width 10 height 10
type input "#273444"
click at [515, 109] on input "text" at bounding box center [525, 106] width 66 height 12
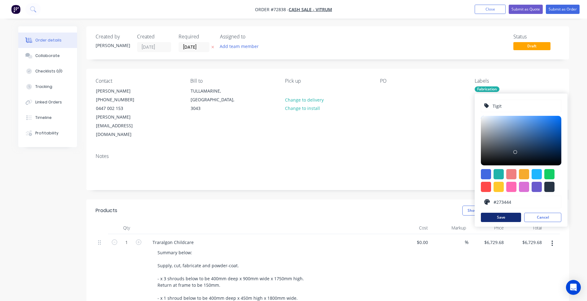
type input "Tigit"
click at [506, 217] on button "Save" at bounding box center [501, 217] width 40 height 9
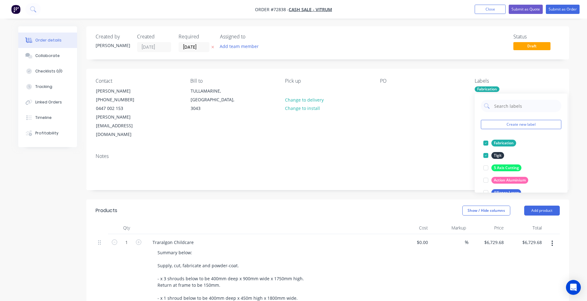
scroll to position [93, 0]
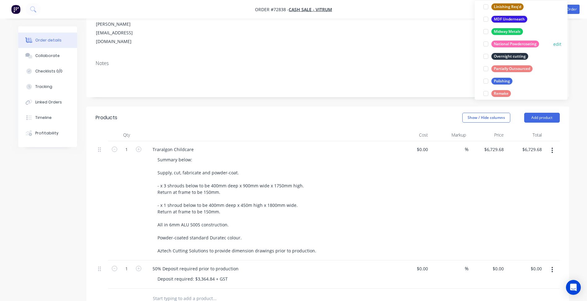
click at [485, 45] on div at bounding box center [485, 44] width 12 height 12
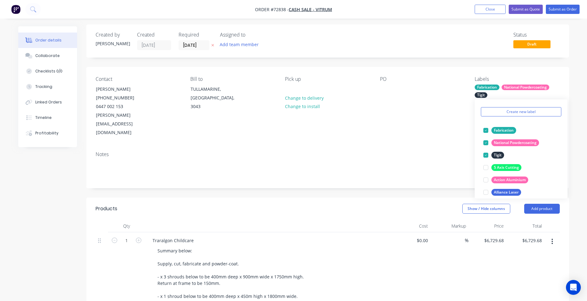
scroll to position [0, 0]
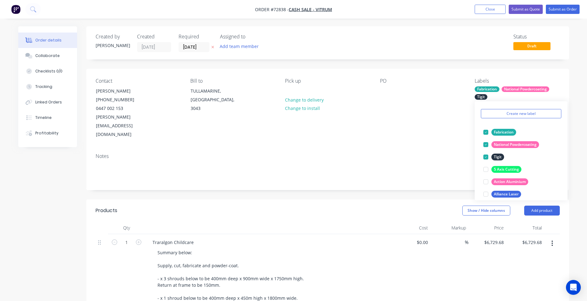
click at [436, 114] on div "PO" at bounding box center [422, 108] width 85 height 61
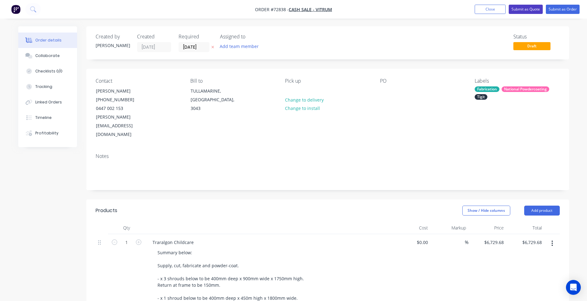
click at [528, 10] on button "Submit as Quote" at bounding box center [526, 9] width 34 height 9
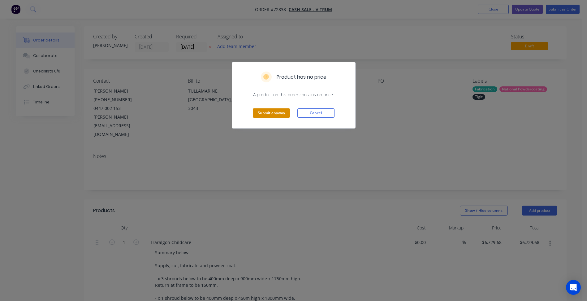
click at [273, 114] on button "Submit anyway" at bounding box center [271, 112] width 37 height 9
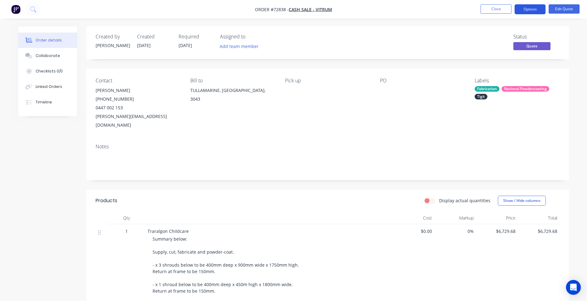
click at [524, 10] on button "Options" at bounding box center [529, 9] width 31 height 10
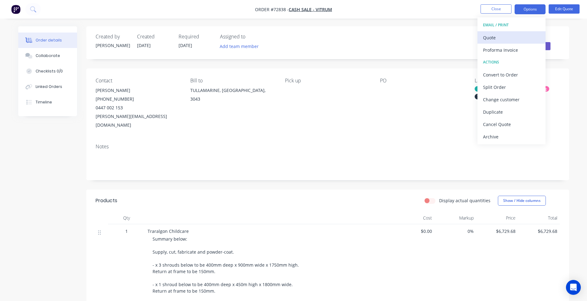
click at [488, 40] on div "Quote" at bounding box center [511, 37] width 57 height 9
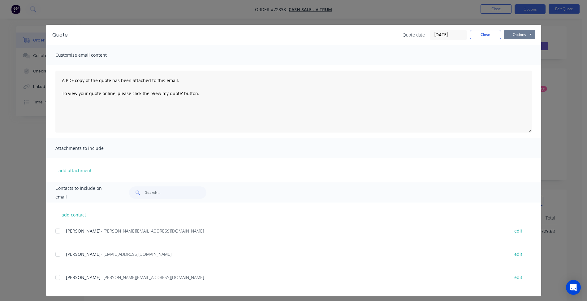
click at [523, 34] on button "Options" at bounding box center [519, 34] width 31 height 9
click at [518, 43] on button "Preview" at bounding box center [524, 46] width 40 height 10
click at [489, 36] on button "Close" at bounding box center [485, 34] width 31 height 9
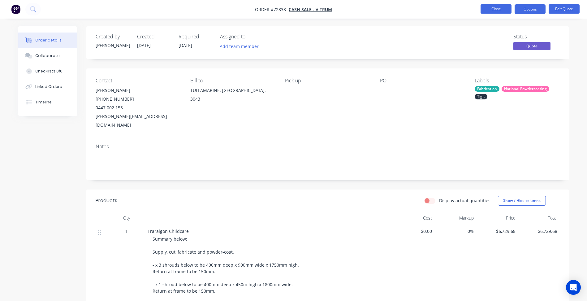
click at [498, 6] on button "Close" at bounding box center [495, 8] width 31 height 9
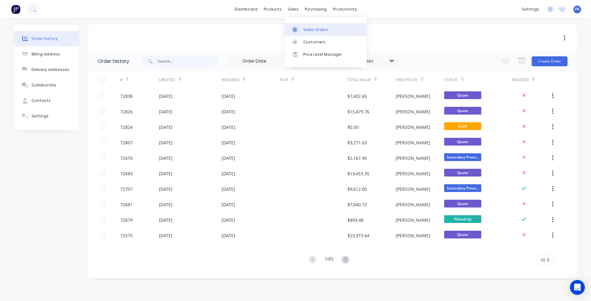
click at [303, 25] on link "Sales Orders" at bounding box center [326, 29] width 82 height 12
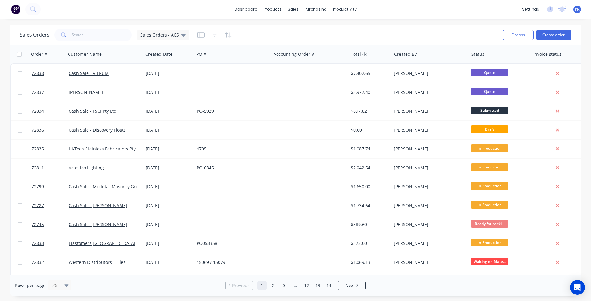
click at [561, 42] on div "Sales Orders Sales Orders - ACS Options Create order" at bounding box center [296, 35] width 572 height 20
click at [556, 37] on button "Create order" at bounding box center [553, 35] width 35 height 10
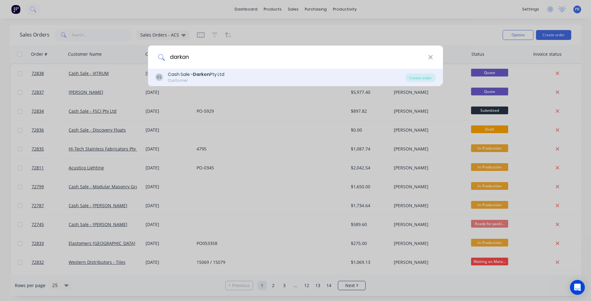
type input "darkon"
click at [207, 82] on div "Customer" at bounding box center [196, 81] width 57 height 6
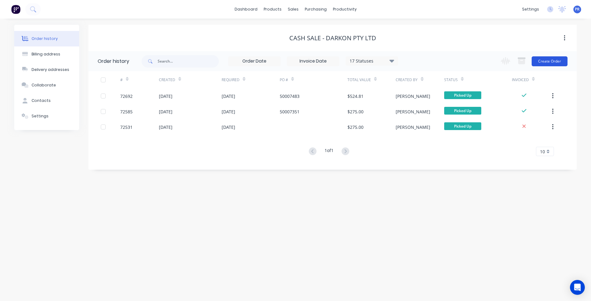
click at [556, 60] on button "Create Order" at bounding box center [550, 61] width 36 height 10
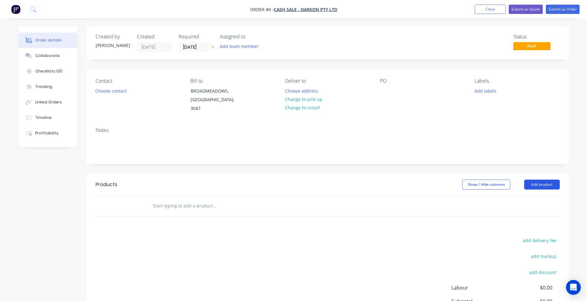
click at [532, 179] on button "Add product" at bounding box center [542, 184] width 36 height 10
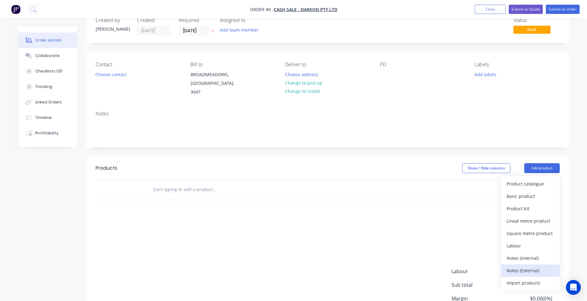
scroll to position [31, 0]
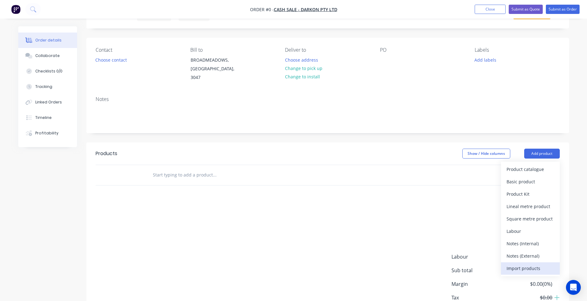
click at [523, 262] on button "Import products" at bounding box center [530, 268] width 59 height 12
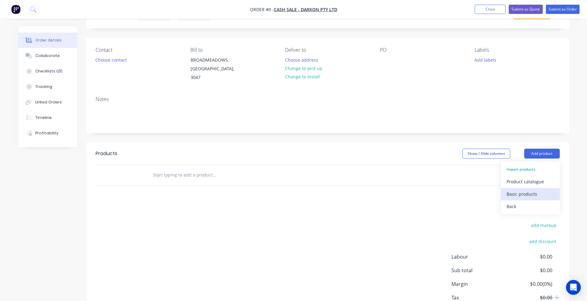
click at [531, 189] on div "Basic products" at bounding box center [530, 193] width 48 height 9
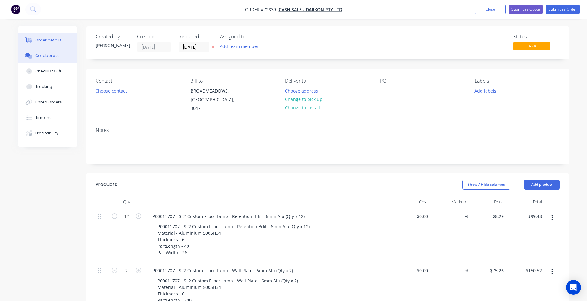
click at [48, 57] on div "Collaborate" at bounding box center [47, 56] width 24 height 6
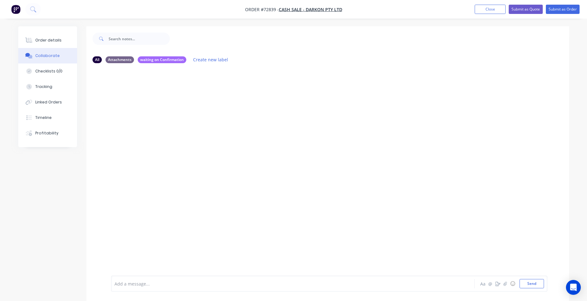
click at [178, 129] on div at bounding box center [327, 171] width 483 height 207
click at [484, 11] on button "Close" at bounding box center [490, 9] width 31 height 9
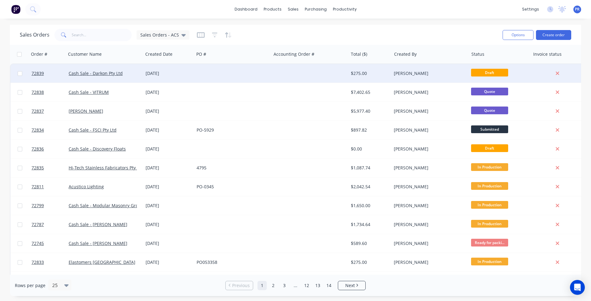
click at [171, 75] on div "[DATE]" at bounding box center [169, 73] width 46 height 6
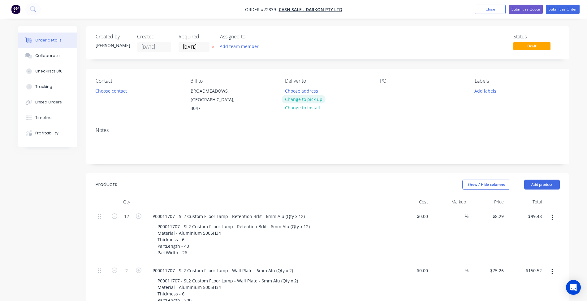
click at [304, 100] on button "Change to pick up" at bounding box center [303, 99] width 44 height 8
click at [117, 92] on button "Choose contact" at bounding box center [111, 90] width 38 height 8
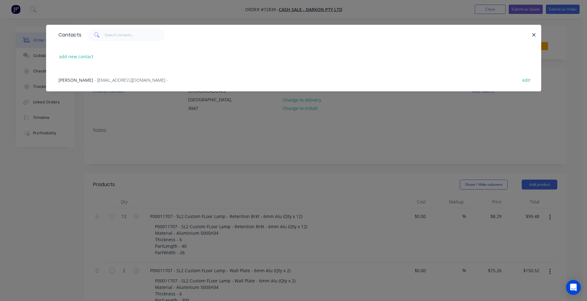
click at [86, 83] on span "[PERSON_NAME]" at bounding box center [75, 80] width 35 height 6
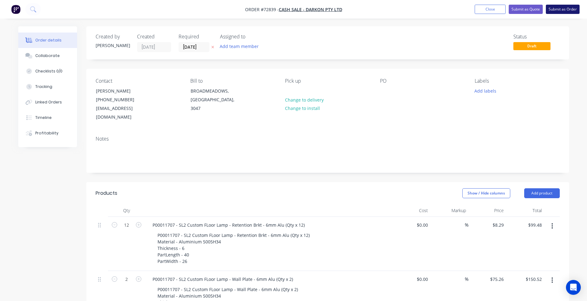
click at [564, 11] on button "Submit as Order" at bounding box center [563, 9] width 34 height 9
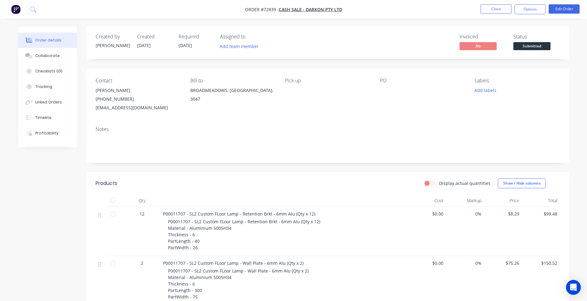
click at [536, 46] on span "Submitted" at bounding box center [531, 46] width 37 height 8
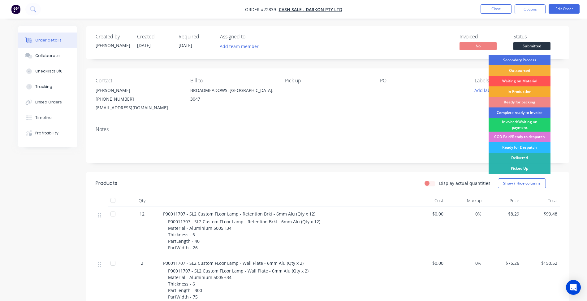
click at [527, 90] on div "In Production" at bounding box center [519, 91] width 62 height 11
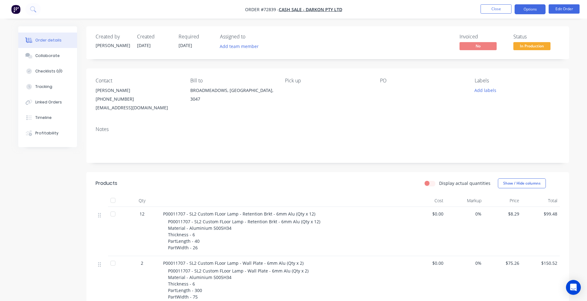
click at [534, 8] on button "Options" at bounding box center [529, 9] width 31 height 10
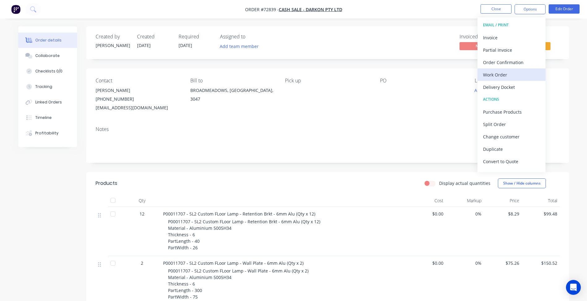
click at [514, 75] on div "Work Order" at bounding box center [511, 74] width 57 height 9
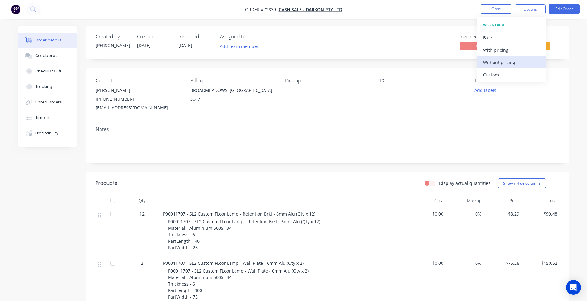
click at [505, 63] on div "Without pricing" at bounding box center [511, 62] width 57 height 9
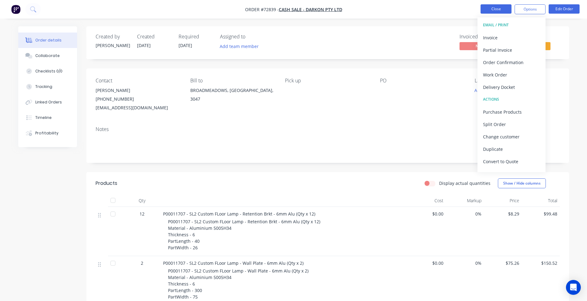
click at [493, 9] on button "Close" at bounding box center [495, 8] width 31 height 9
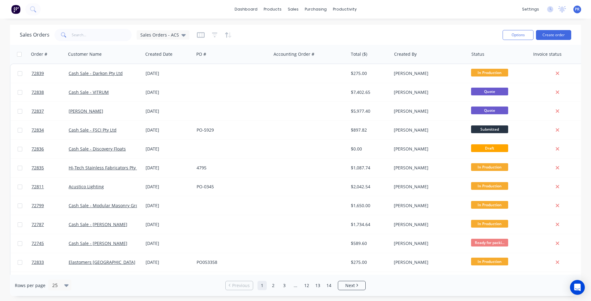
click at [438, 8] on div "dashboard products sales purchasing productivity dashboard products Product Cat…" at bounding box center [295, 9] width 591 height 19
click at [142, 13] on div "dashboard products sales purchasing productivity dashboard products Product Cat…" at bounding box center [295, 9] width 591 height 19
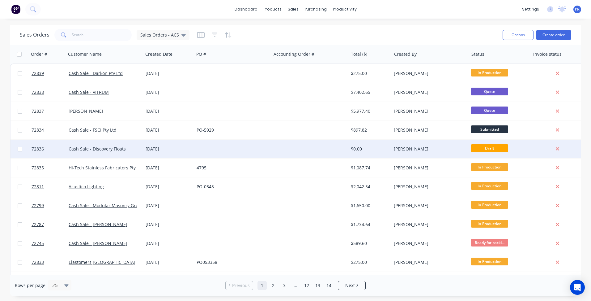
click at [103, 152] on div "Cash Sale - Discovery Floats" at bounding box center [103, 149] width 69 height 6
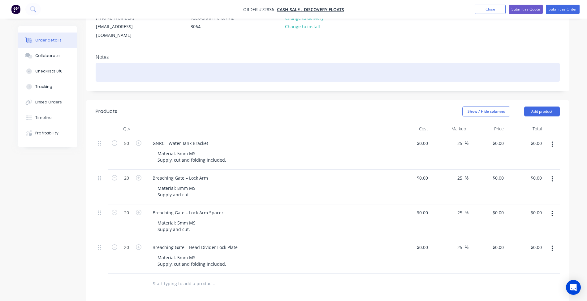
scroll to position [93, 0]
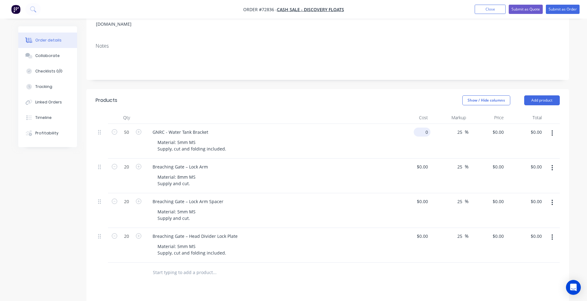
click at [428, 127] on input "0" at bounding box center [423, 131] width 14 height 9
type input "5"
type input "$11.80"
type input "$14.75"
type input "$737.50"
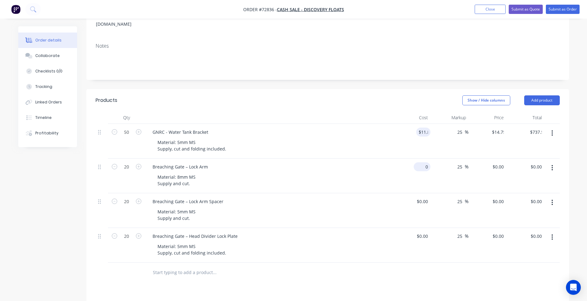
click at [419, 158] on div "0 $0.00" at bounding box center [412, 175] width 38 height 35
type input "$5.70"
type input "$7.125"
type input "$142.50"
click at [425, 197] on input "0" at bounding box center [426, 201] width 7 height 9
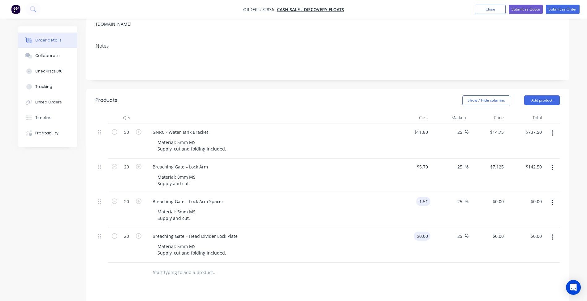
type input "$1.51"
type input "$1.8875"
type input "$37.75"
click at [425, 231] on input "0" at bounding box center [426, 235] width 7 height 9
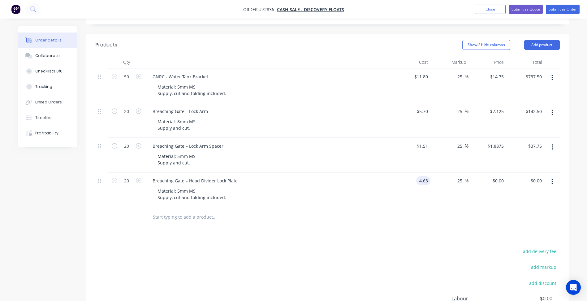
scroll to position [155, 0]
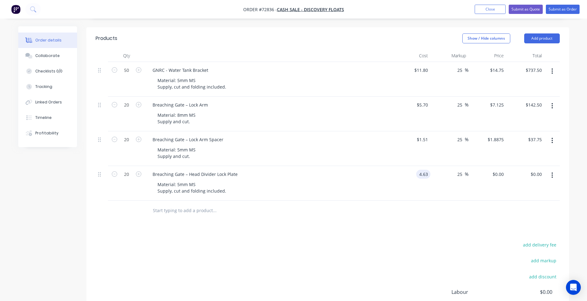
type input "$4.63"
type input "$5.7875"
type input "$115.75"
click at [288, 230] on div "Products Show / Hide columns Add product Qty Cost Markup Price Total 50 GNRC - …" at bounding box center [327, 198] width 483 height 342
click at [458, 170] on input "25" at bounding box center [461, 174] width 8 height 9
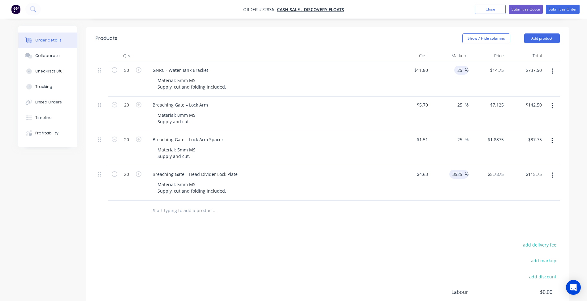
type input "3525"
type input "$167.8375"
type input "$3,356.75"
click at [459, 66] on input "25" at bounding box center [461, 70] width 8 height 9
click at [461, 66] on input "2355" at bounding box center [458, 70] width 13 height 9
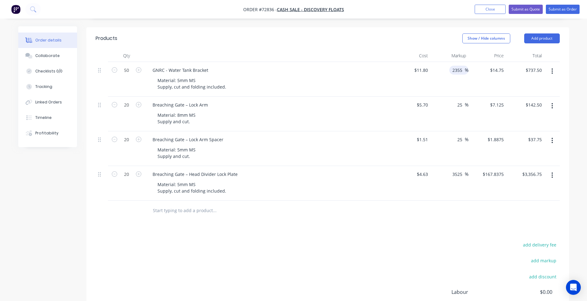
click at [461, 66] on input "2355" at bounding box center [458, 70] width 13 height 9
type input "35"
type input "$15.93"
type input "$796.50"
click at [402, 200] on div at bounding box center [328, 210] width 464 height 20
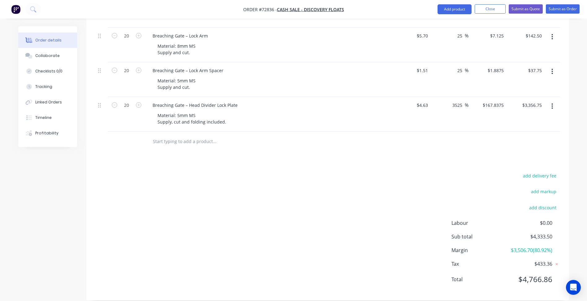
scroll to position [131, 0]
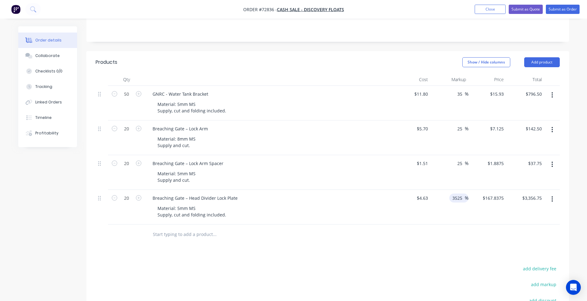
click at [455, 193] on input "3525" at bounding box center [458, 197] width 13 height 9
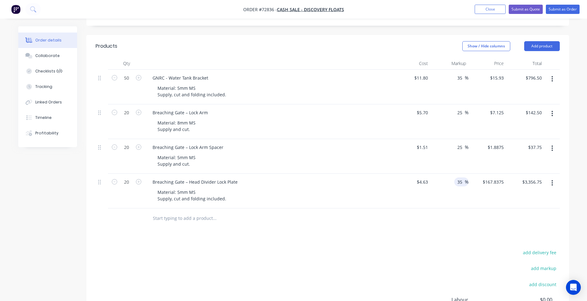
scroll to position [162, 0]
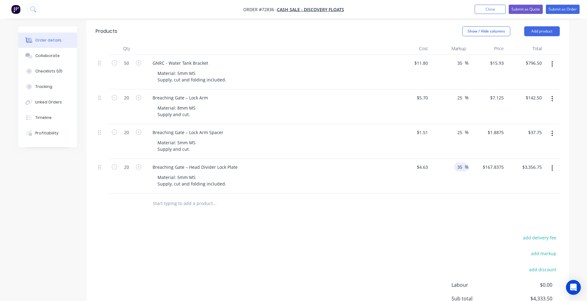
type input "35"
type input "$6.2505"
type input "$125.01"
click at [410, 208] on div "Products Show / Hide columns Add product Qty Cost Markup Price Total 50 GNRC - …" at bounding box center [327, 191] width 483 height 342
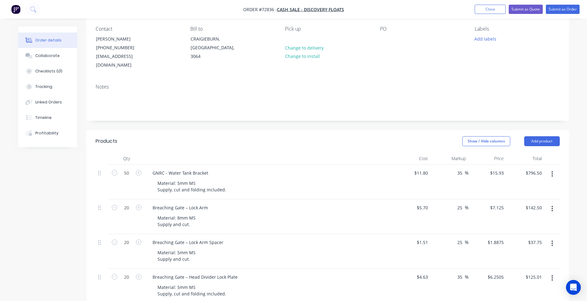
scroll to position [38, 0]
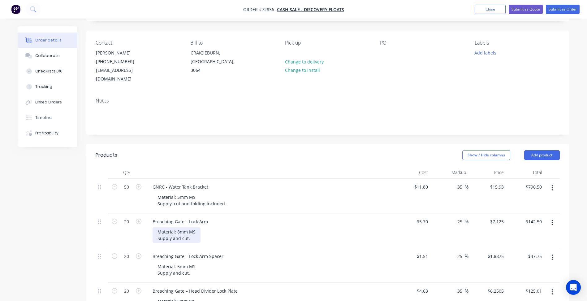
click at [187, 230] on div "Material: 8mm MS Supply and cut." at bounding box center [176, 234] width 48 height 15
copy div "Supply and cutting included."
click at [183, 266] on div "Material: 5mm MS Supply and cut." at bounding box center [176, 269] width 48 height 15
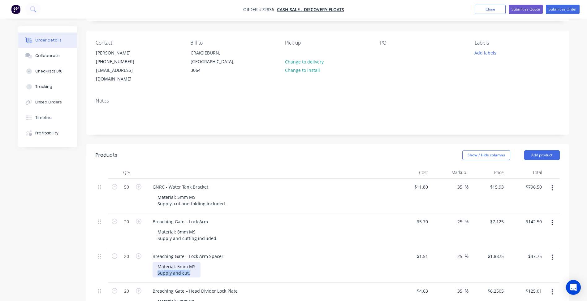
paste div
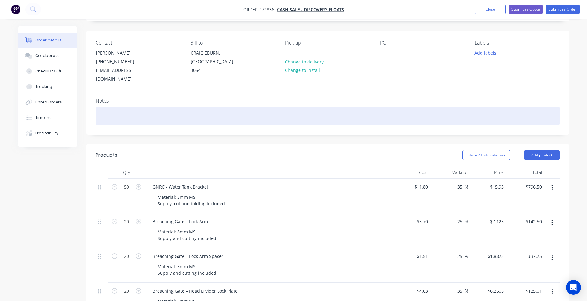
click at [500, 109] on div at bounding box center [328, 115] width 464 height 19
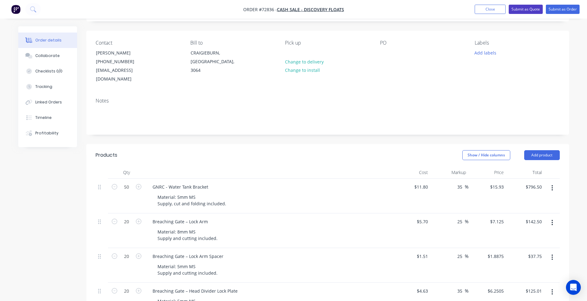
click at [526, 12] on button "Submit as Quote" at bounding box center [526, 9] width 34 height 9
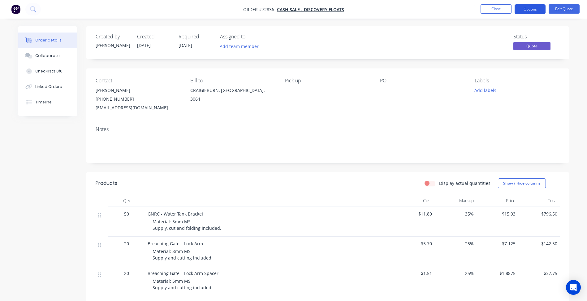
click at [534, 8] on button "Options" at bounding box center [529, 9] width 31 height 10
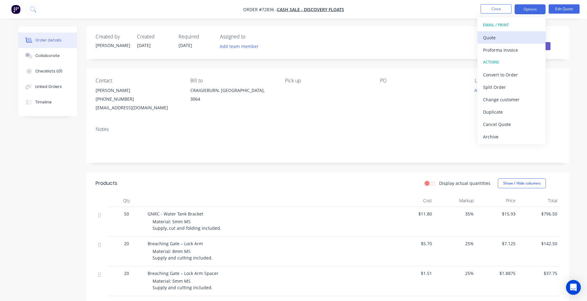
click at [501, 37] on div "Quote" at bounding box center [511, 37] width 57 height 9
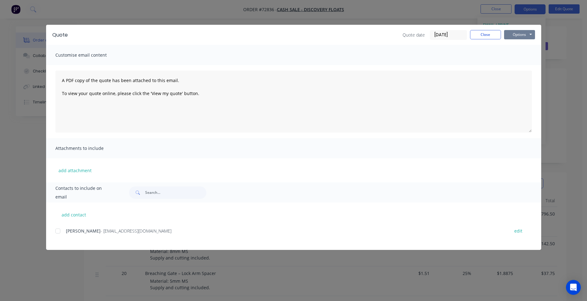
click at [518, 36] on button "Options" at bounding box center [519, 34] width 31 height 9
click at [518, 45] on button "Preview" at bounding box center [524, 46] width 40 height 10
